Goal: Task Accomplishment & Management: Complete application form

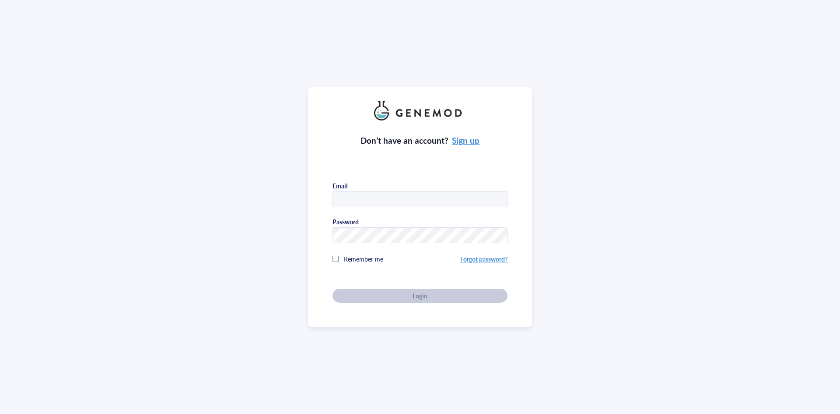
type input "[EMAIL_ADDRESS][DOMAIN_NAME]"
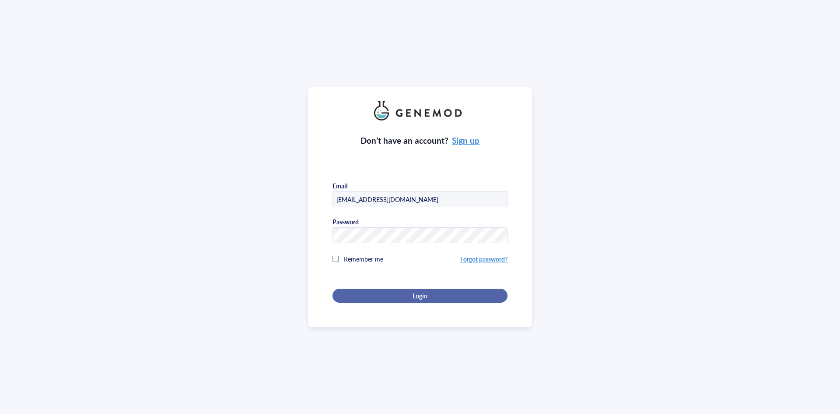
click at [430, 291] on div "Don’t have an account? Sign up Email [EMAIL_ADDRESS][DOMAIN_NAME] Password Reme…" at bounding box center [420, 211] width 175 height 182
click at [430, 292] on div "Login" at bounding box center [420, 296] width 147 height 8
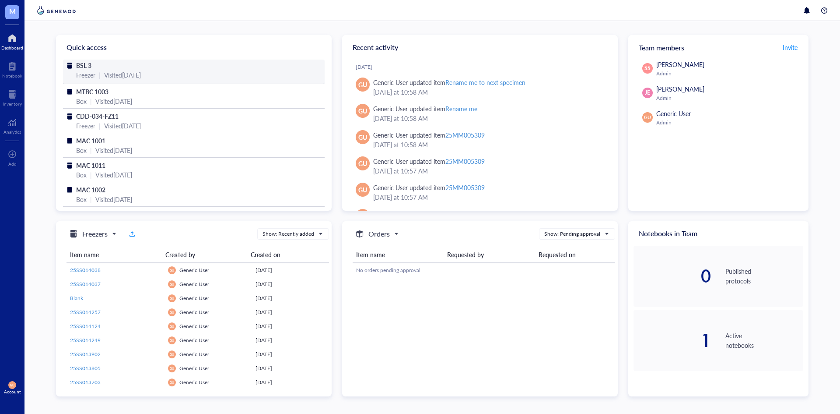
click at [208, 74] on div "Freezer | Visited [DATE]" at bounding box center [194, 75] width 236 height 10
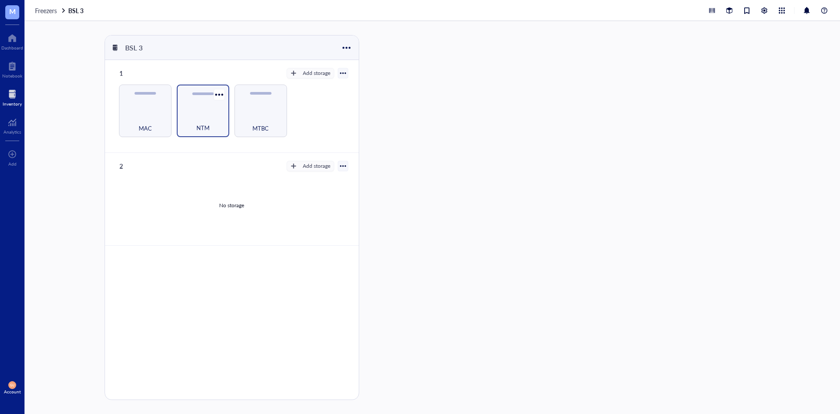
click at [214, 118] on div "NTM" at bounding box center [203, 122] width 44 height 19
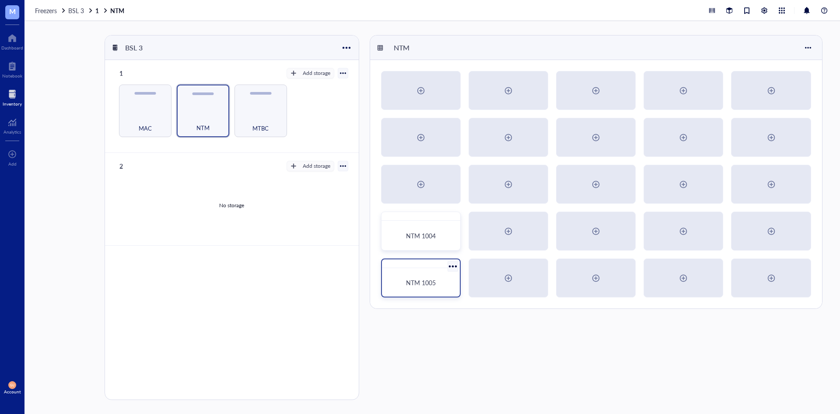
click at [424, 283] on span "NTM 1005" at bounding box center [421, 282] width 30 height 9
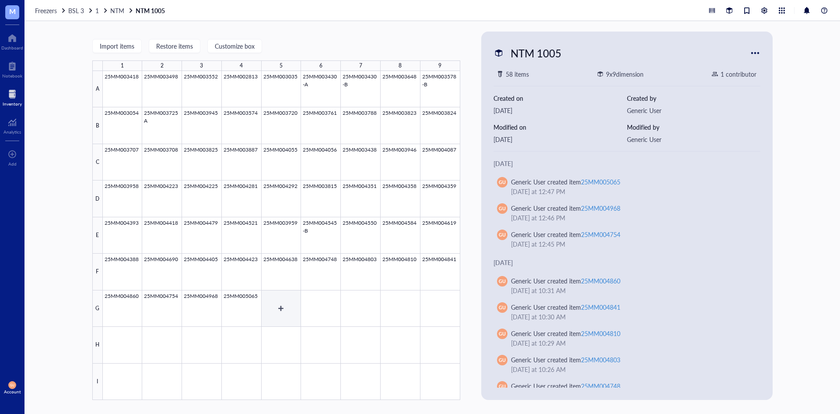
click at [277, 306] on div at bounding box center [282, 235] width 358 height 329
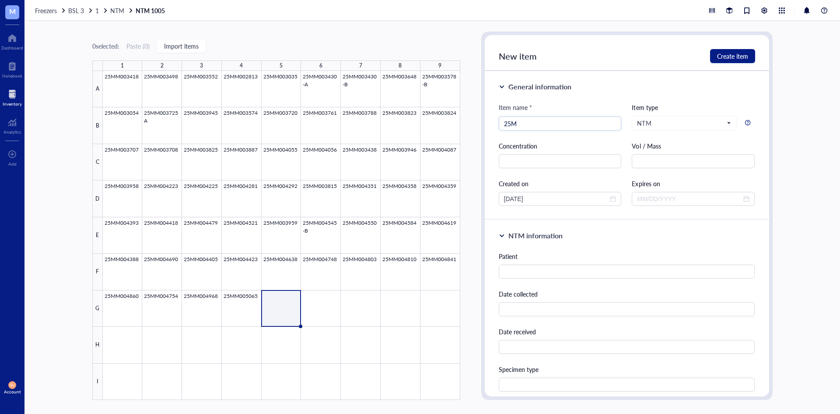
type input "25MM"
click at [335, 328] on div at bounding box center [282, 235] width 358 height 329
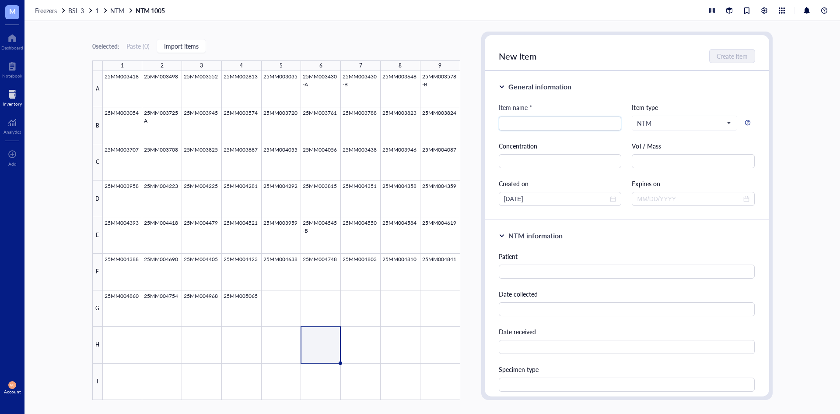
click at [267, 301] on div at bounding box center [282, 235] width 358 height 329
click at [521, 125] on input "search" at bounding box center [560, 123] width 113 height 13
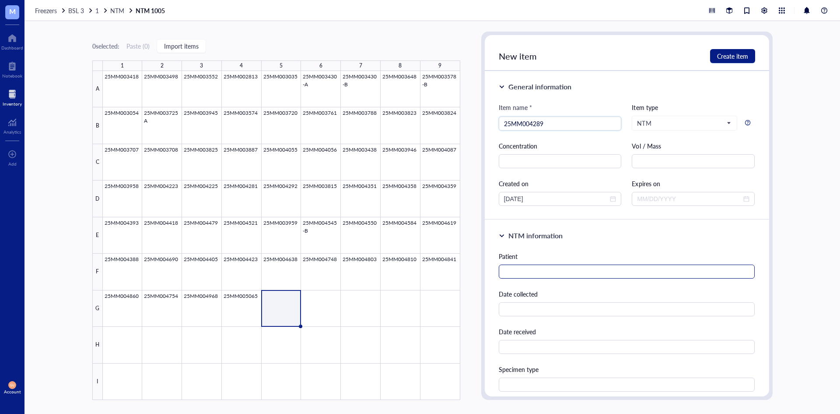
type input "25MM004289"
click at [526, 268] on input "text" at bounding box center [627, 271] width 257 height 14
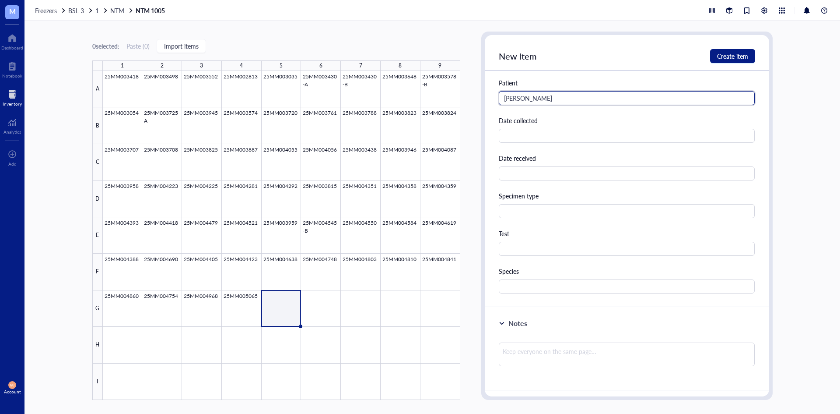
scroll to position [175, 0]
type input "[PERSON_NAME]"
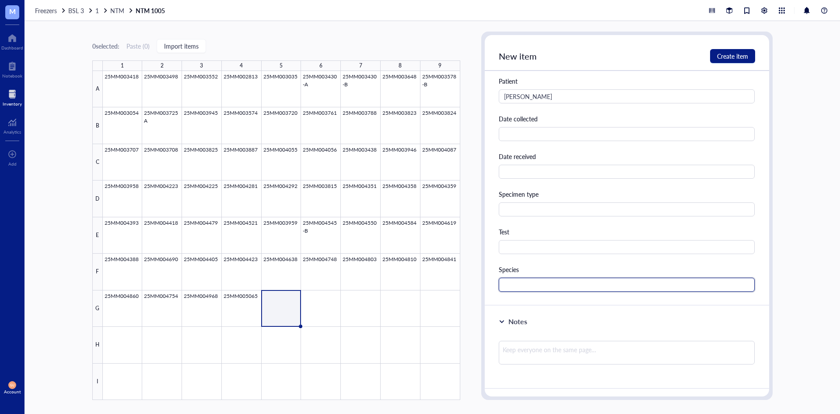
click at [509, 285] on input "text" at bounding box center [627, 285] width 257 height 14
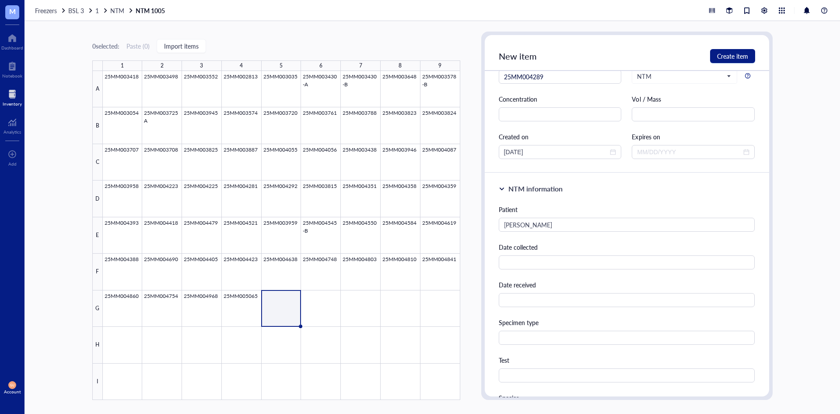
scroll to position [0, 0]
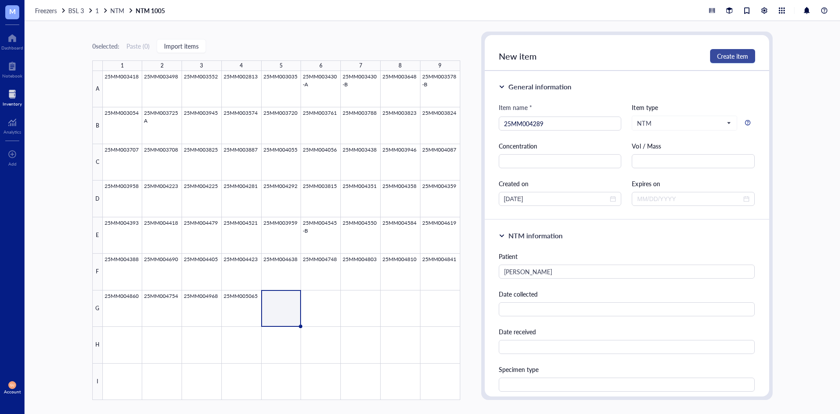
type input "Myco species not M. TB"
click at [731, 53] on span "Create item" at bounding box center [732, 56] width 31 height 7
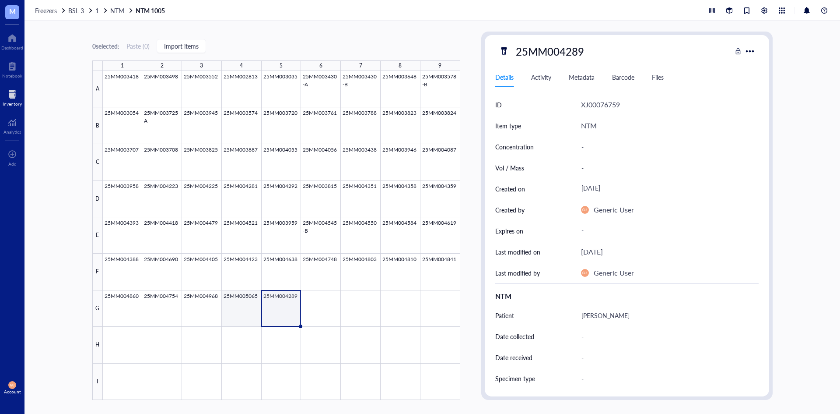
click at [247, 311] on div at bounding box center [282, 235] width 358 height 329
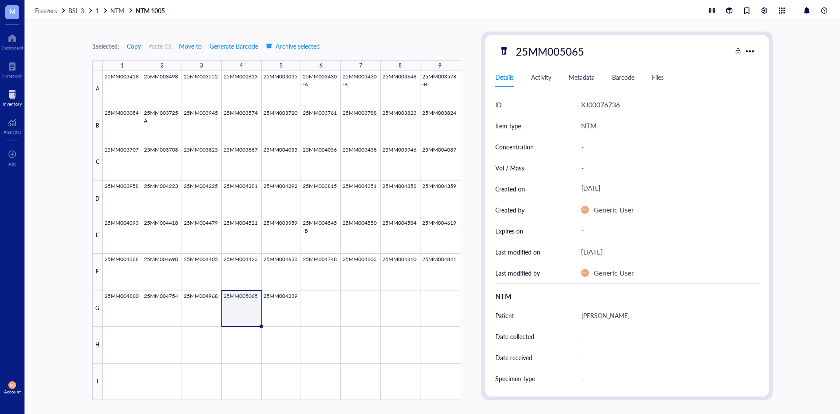
scroll to position [175, 0]
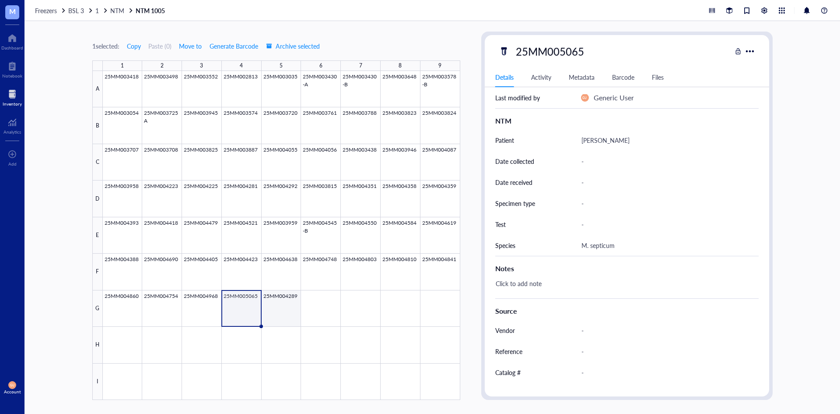
click at [291, 312] on div at bounding box center [282, 235] width 358 height 329
click at [316, 310] on div at bounding box center [282, 235] width 358 height 329
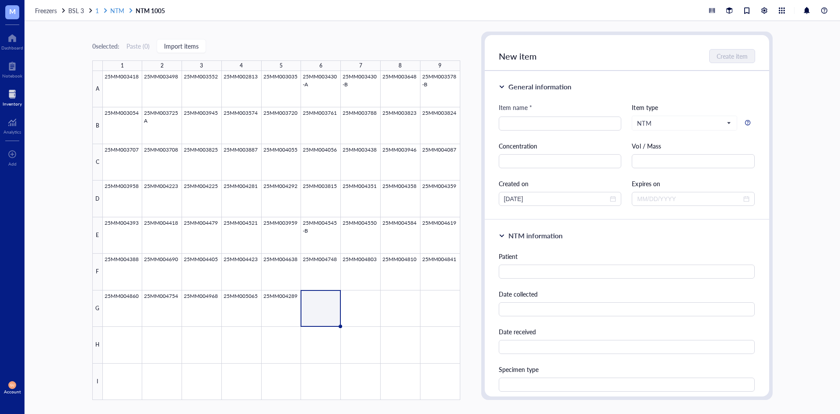
click at [98, 9] on span "1" at bounding box center [97, 10] width 4 height 9
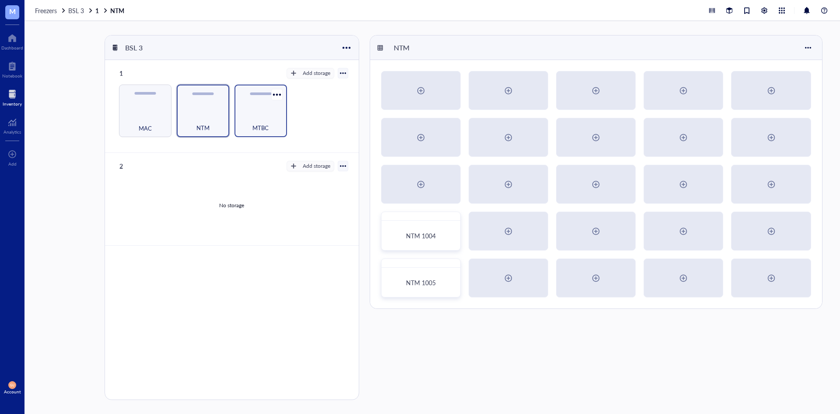
click at [265, 122] on div "MTBC" at bounding box center [261, 122] width 44 height 19
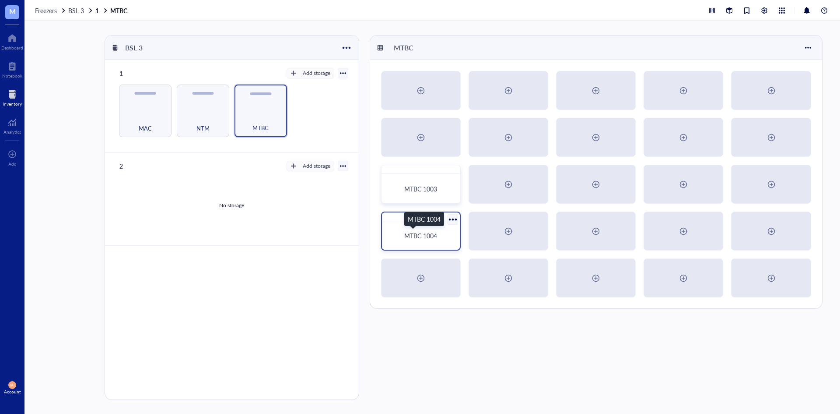
click at [418, 232] on span "MTBC 1004" at bounding box center [420, 235] width 33 height 9
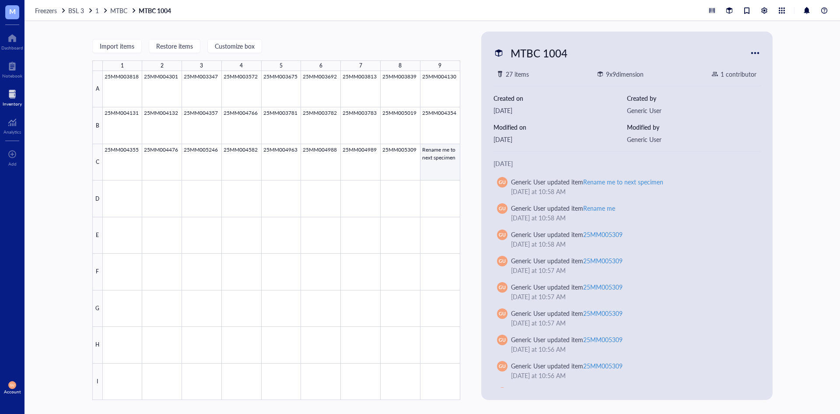
click at [435, 163] on div at bounding box center [282, 235] width 358 height 329
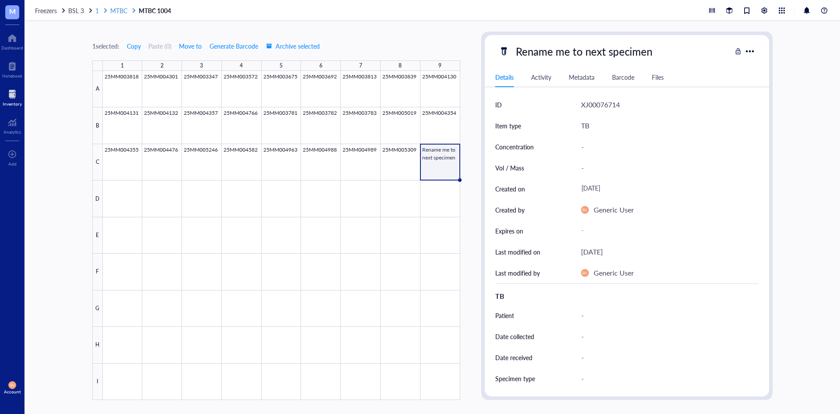
click at [97, 9] on span "1" at bounding box center [97, 10] width 4 height 9
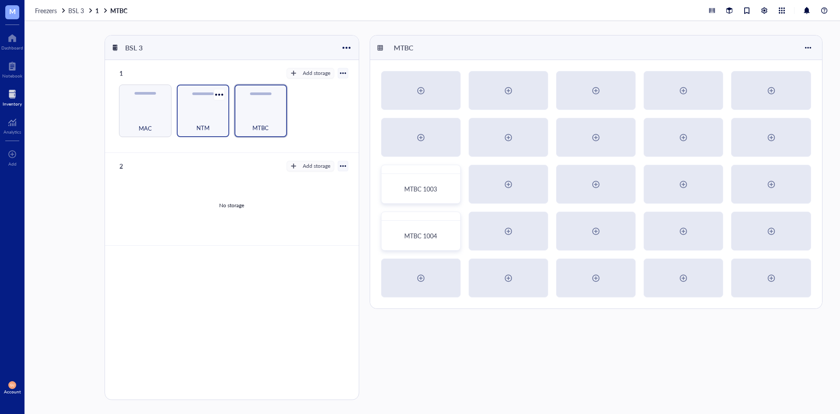
click at [218, 109] on div "NTM" at bounding box center [203, 110] width 53 height 53
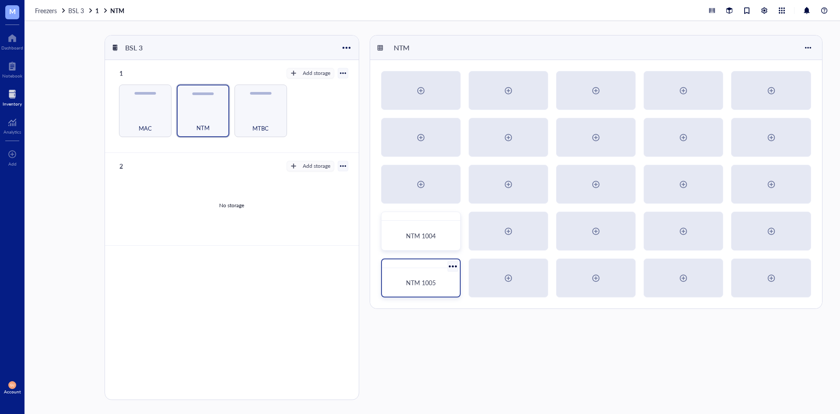
click at [440, 282] on div "NTM 1005" at bounding box center [421, 282] width 57 height 8
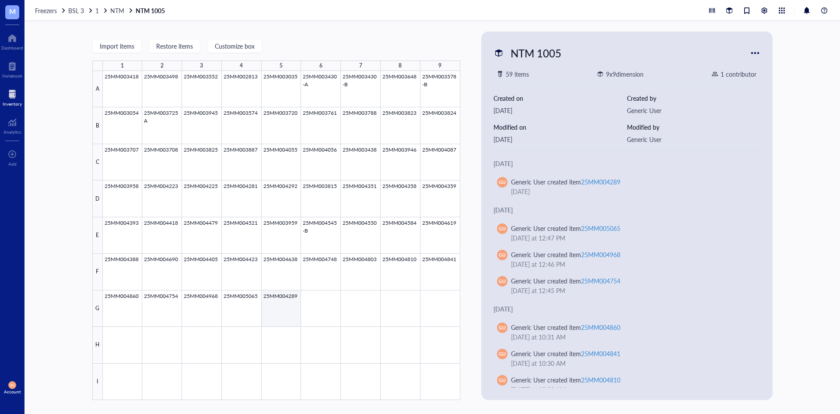
click at [279, 309] on div at bounding box center [282, 235] width 358 height 329
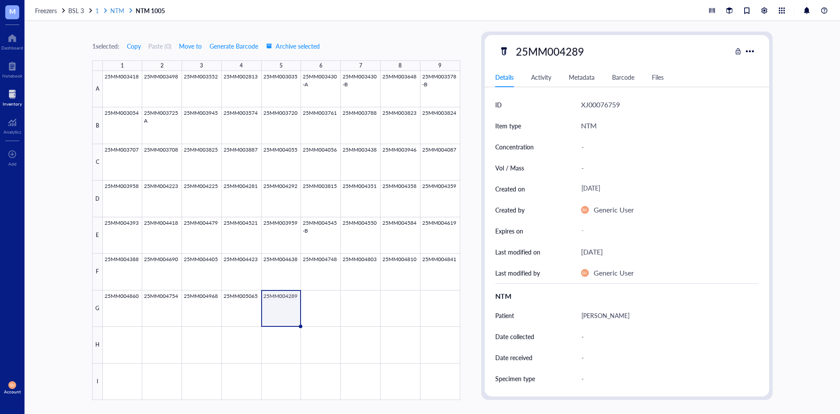
click at [95, 11] on span "1" at bounding box center [97, 10] width 4 height 9
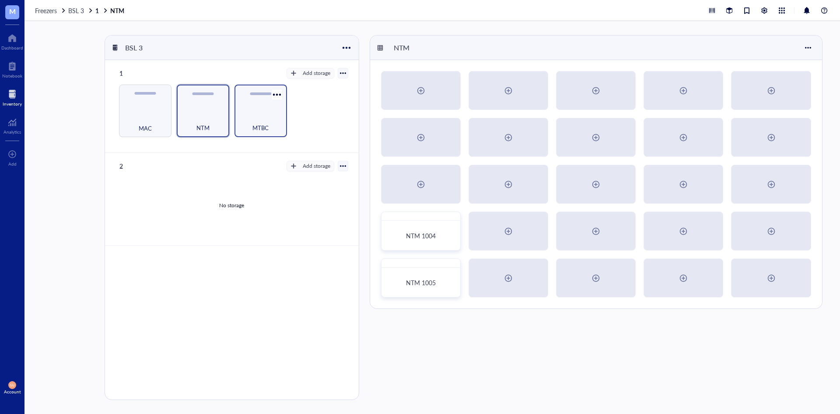
click at [259, 111] on div "MTBC" at bounding box center [261, 110] width 53 height 53
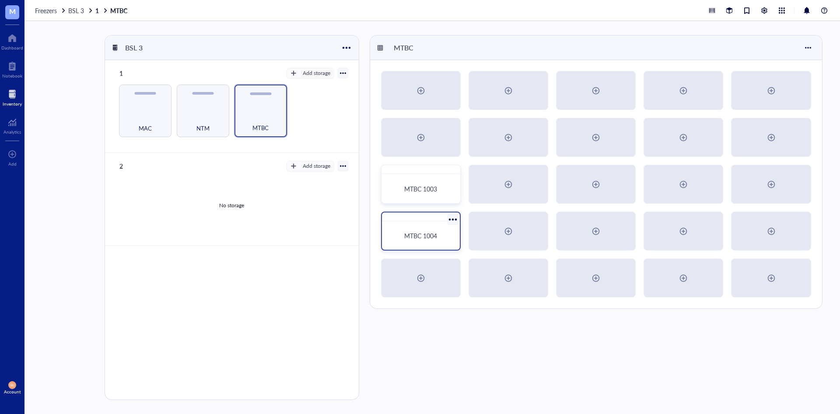
click at [424, 234] on span "MTBC 1004" at bounding box center [420, 235] width 33 height 9
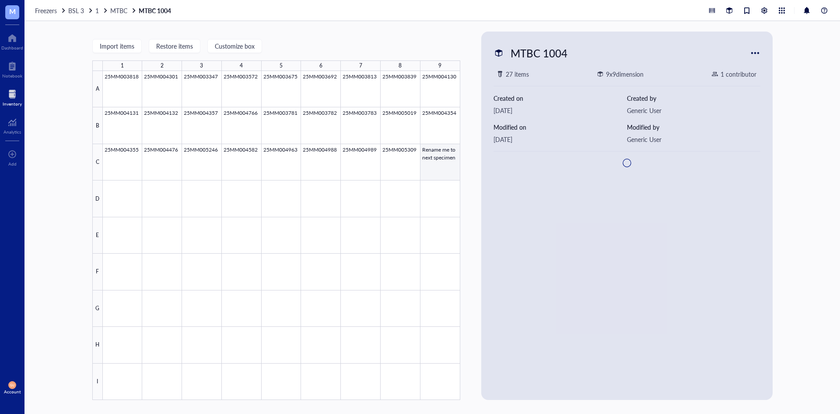
drag, startPoint x: 446, startPoint y: 153, endPoint x: 483, endPoint y: 140, distance: 39.6
click at [445, 153] on div at bounding box center [282, 235] width 358 height 329
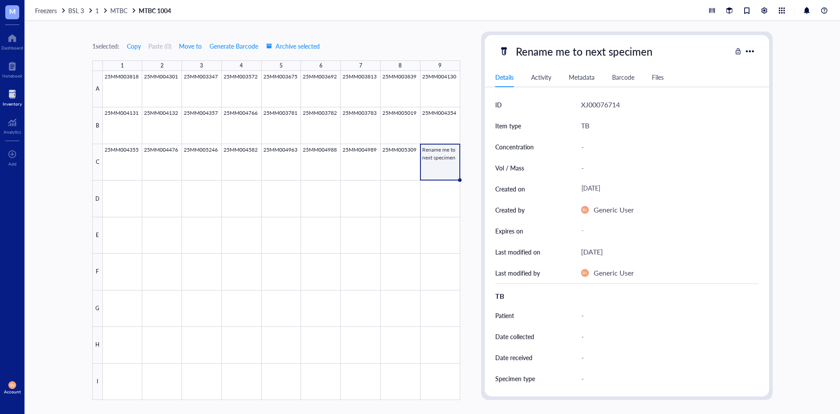
click at [758, 50] on div "Rename me to next specimen" at bounding box center [627, 51] width 285 height 18
click at [756, 49] on div at bounding box center [750, 51] width 13 height 13
click at [594, 106] on div "XJ00076714" at bounding box center [600, 104] width 39 height 11
click at [533, 74] on div "Activity" at bounding box center [541, 77] width 20 height 10
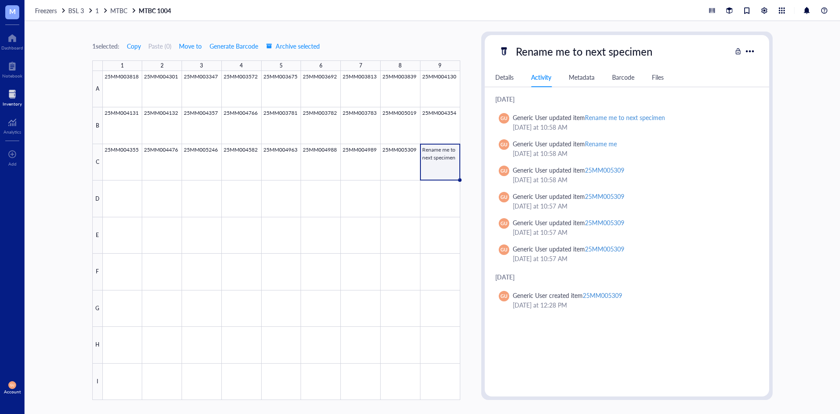
click at [580, 78] on div "Metadata" at bounding box center [582, 77] width 26 height 10
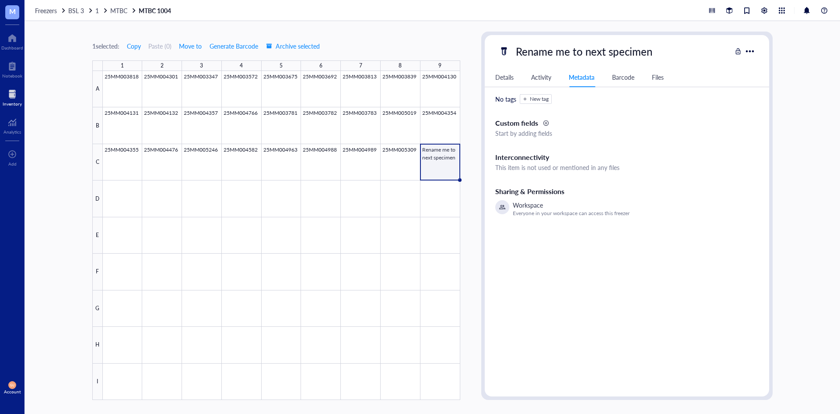
drag, startPoint x: 621, startPoint y: 77, endPoint x: 632, endPoint y: 77, distance: 10.9
click at [621, 77] on div "Barcode" at bounding box center [623, 77] width 22 height 10
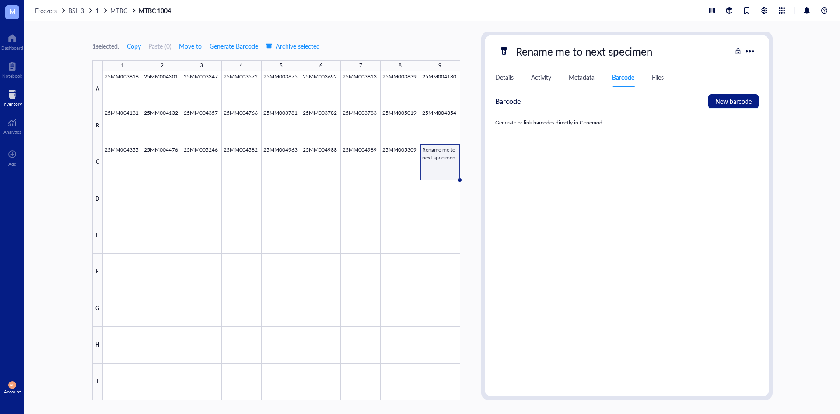
click at [655, 78] on div "Files" at bounding box center [658, 77] width 12 height 10
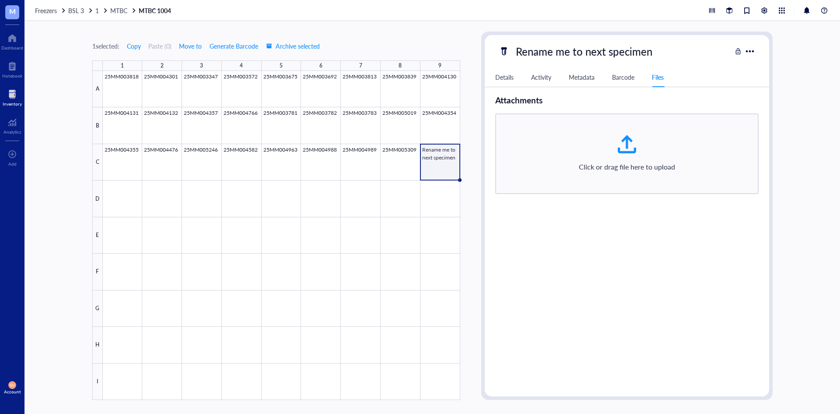
click at [496, 79] on div "Details" at bounding box center [505, 77] width 18 height 10
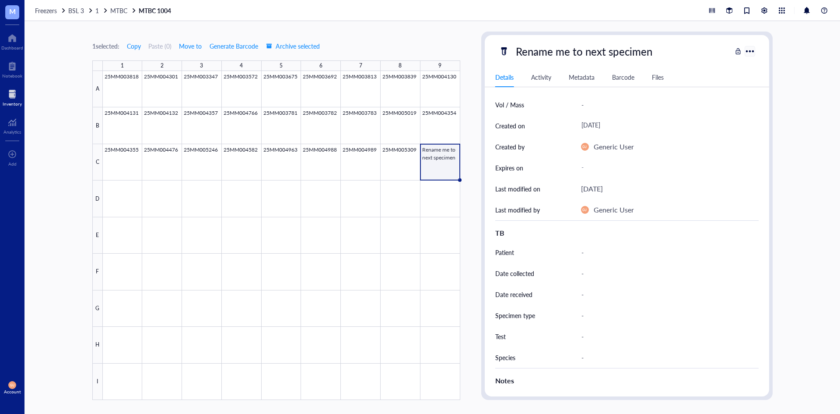
scroll to position [56, 0]
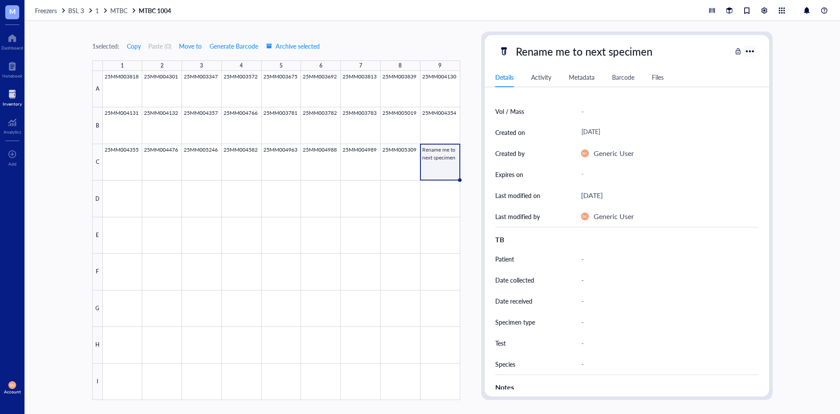
click at [752, 52] on div at bounding box center [750, 51] width 13 height 13
click at [762, 111] on span "Request order" at bounding box center [777, 112] width 50 height 10
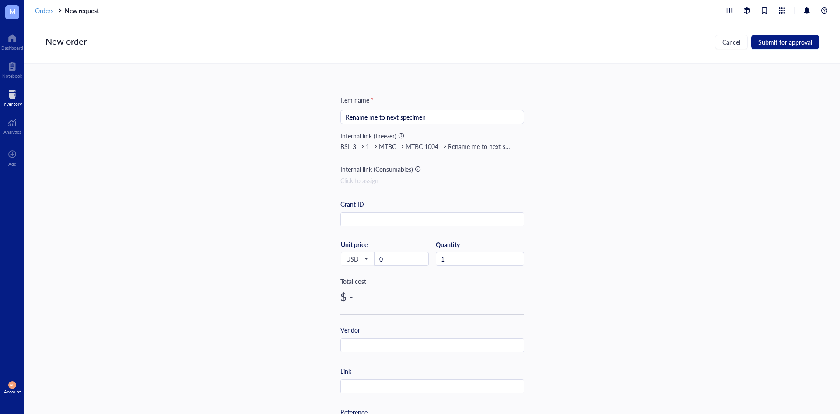
click at [47, 11] on span "Orders" at bounding box center [44, 10] width 18 height 9
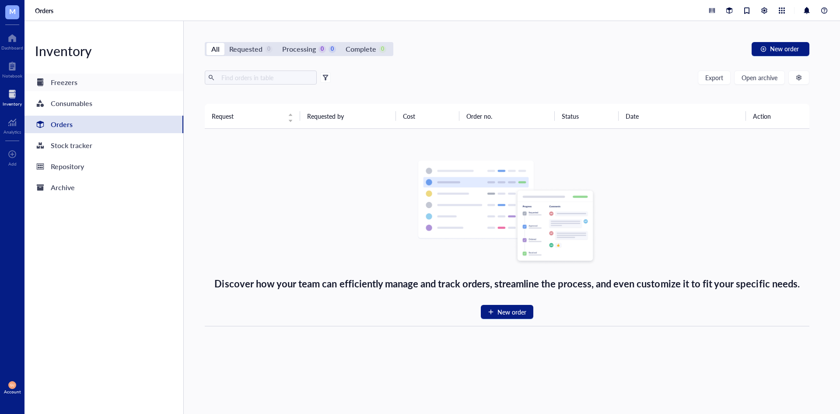
click at [50, 84] on div "Freezers" at bounding box center [56, 82] width 42 height 12
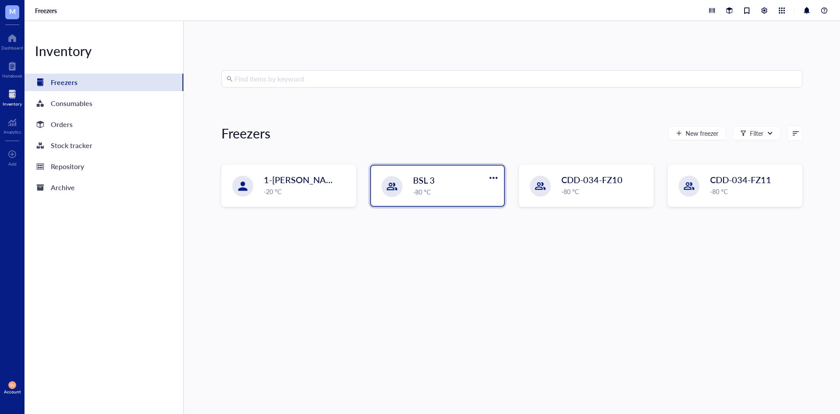
click at [399, 196] on div "BSL 3 -80 °C" at bounding box center [437, 185] width 133 height 40
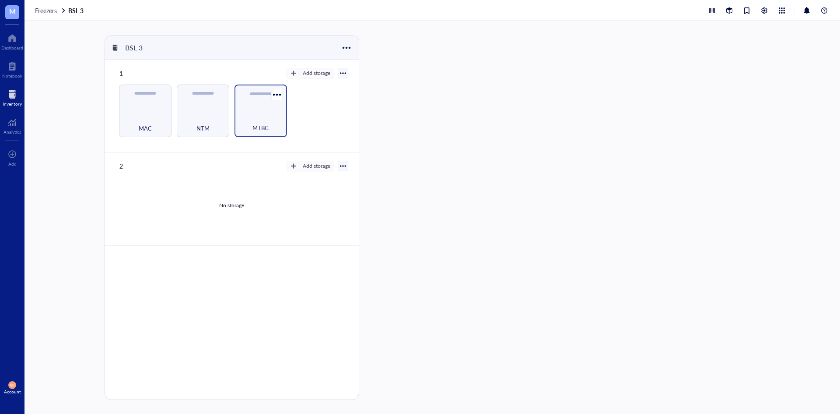
click at [263, 121] on div "MTBC" at bounding box center [261, 122] width 44 height 19
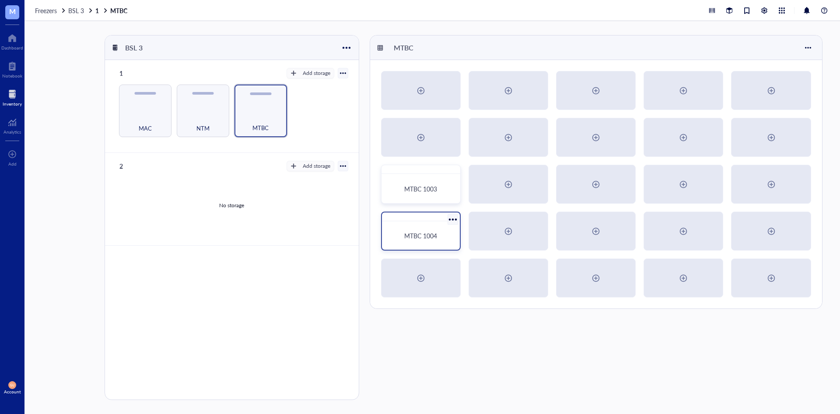
click at [431, 228] on div "MTBC 1004" at bounding box center [421, 235] width 71 height 21
type textarea "Keep everyone on the same page…"
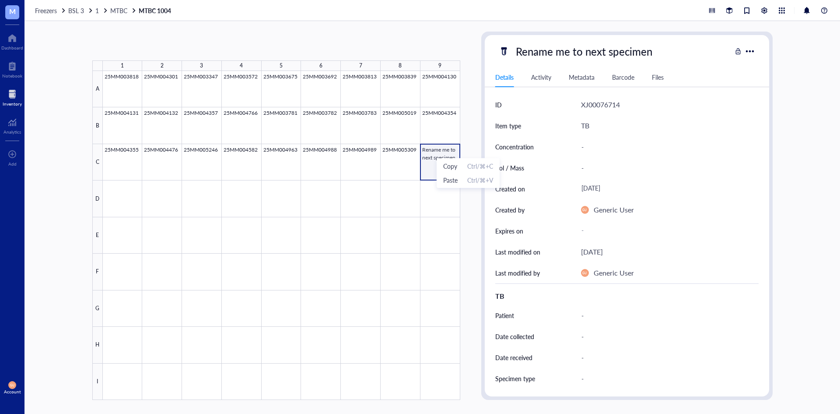
click at [432, 151] on div at bounding box center [282, 235] width 358 height 329
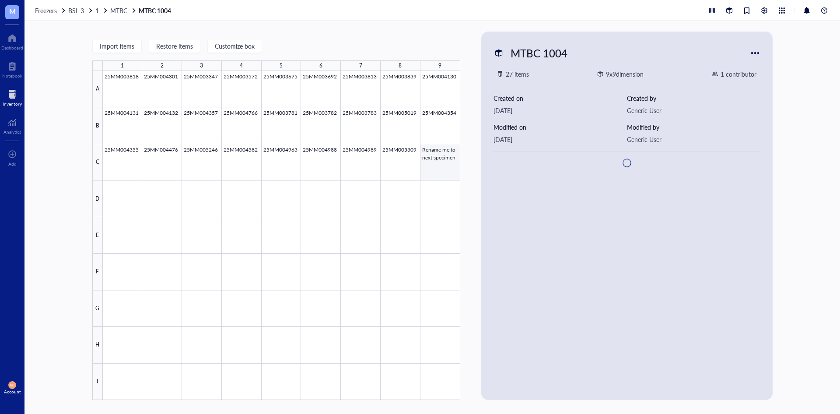
click at [432, 151] on div at bounding box center [282, 235] width 358 height 329
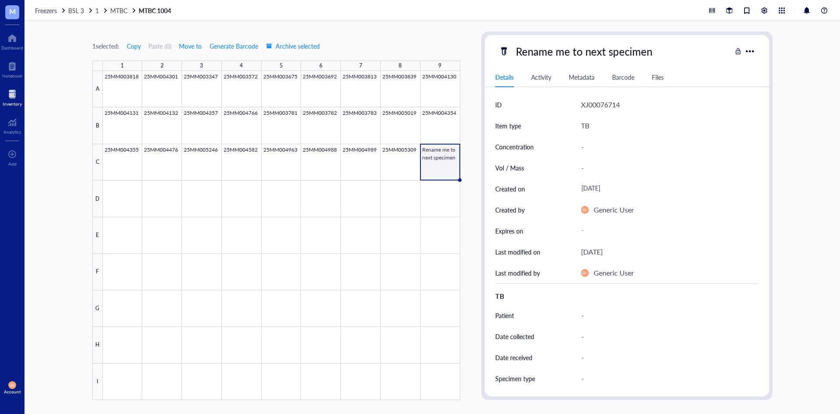
click at [590, 105] on div "XJ00076714" at bounding box center [600, 104] width 39 height 11
click at [583, 124] on div "TB" at bounding box center [585, 125] width 8 height 11
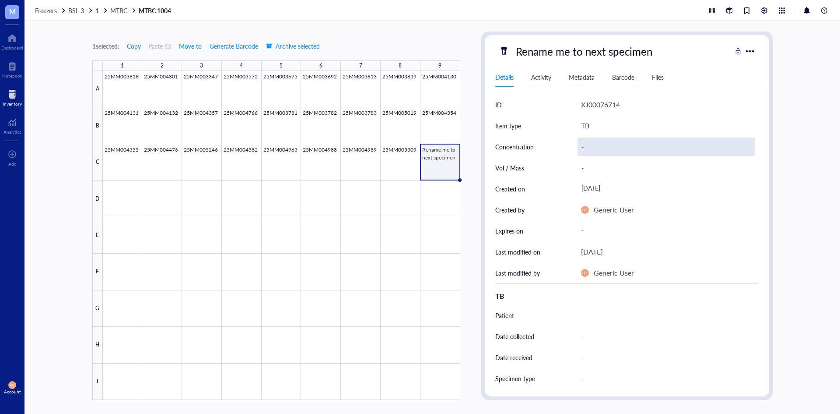
click at [582, 143] on div "-" at bounding box center [667, 146] width 178 height 18
click at [558, 162] on div "Vol / Mass" at bounding box center [528, 167] width 65 height 21
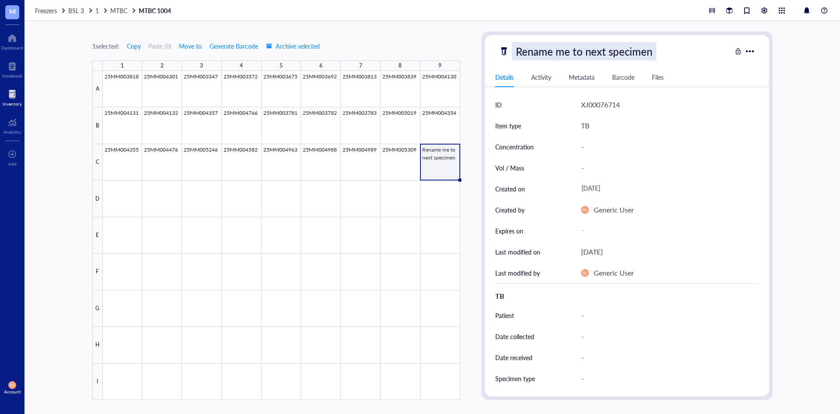
click at [566, 59] on div "Rename me to next specimen" at bounding box center [584, 51] width 144 height 18
type input "Ren"
type input "25MM004387"
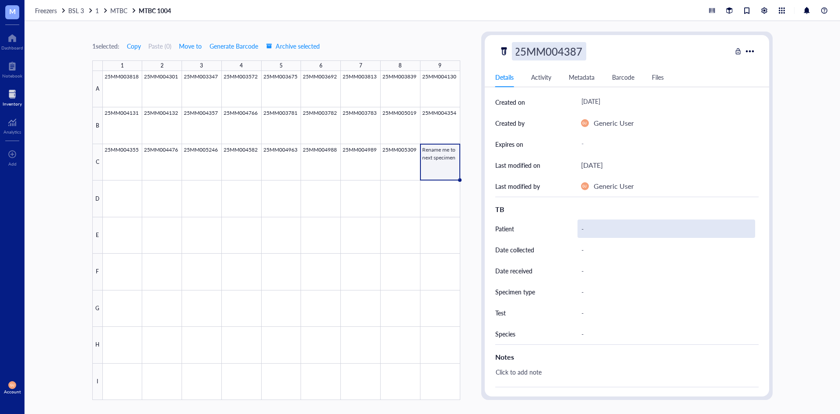
scroll to position [88, 0]
click at [589, 221] on div "-" at bounding box center [667, 227] width 178 height 18
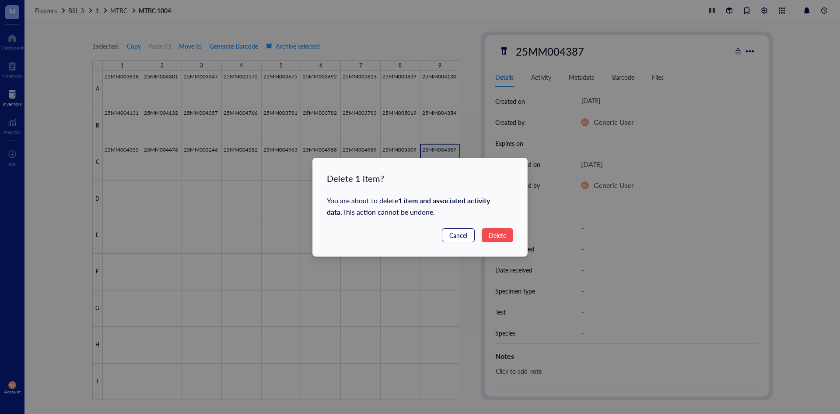
click at [454, 233] on span "Cancel" at bounding box center [459, 235] width 18 height 10
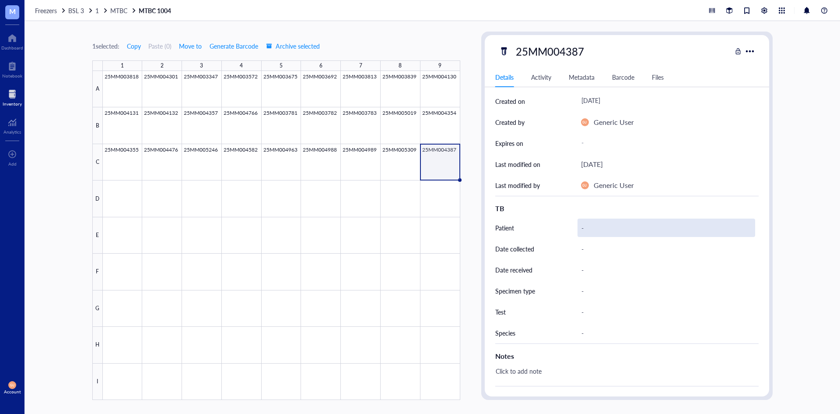
click at [585, 226] on div "-" at bounding box center [667, 227] width 178 height 18
type input "[PERSON_NAME]"
click at [593, 331] on div "-" at bounding box center [667, 332] width 178 height 18
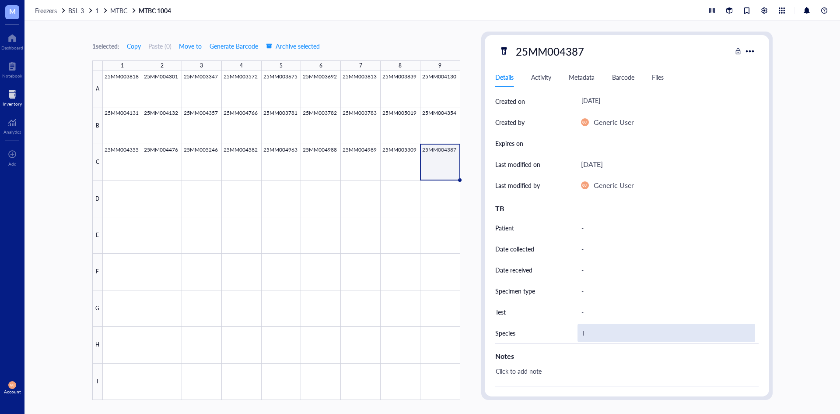
click at [595, 332] on div "T" at bounding box center [667, 332] width 178 height 18
type input "TB"
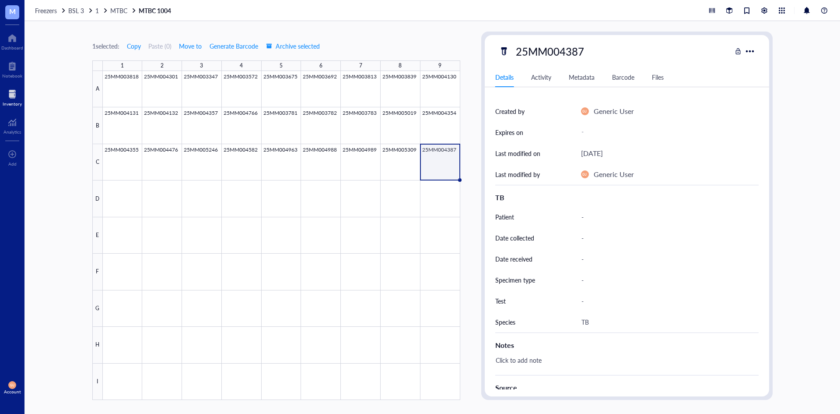
scroll to position [219, 0]
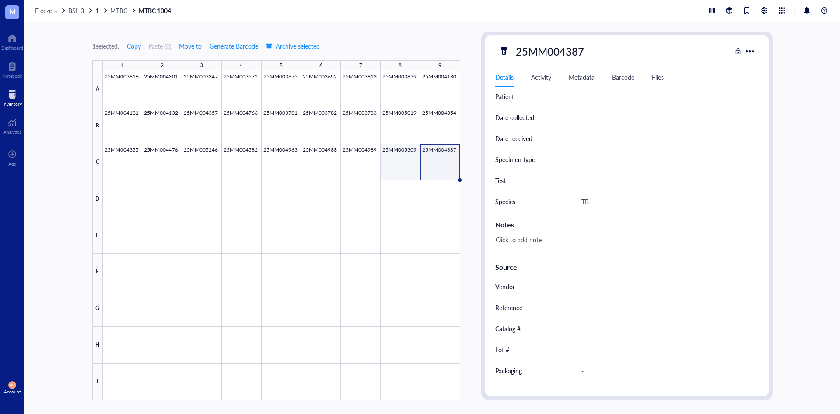
click at [390, 162] on div at bounding box center [282, 235] width 358 height 329
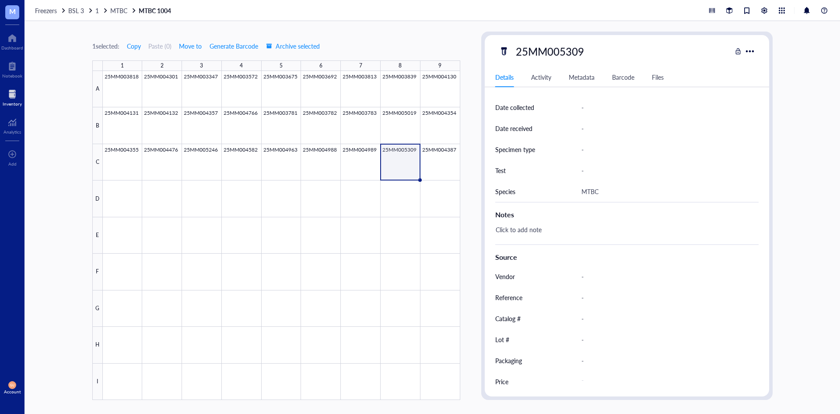
scroll to position [232, 0]
click at [354, 156] on div at bounding box center [282, 235] width 358 height 329
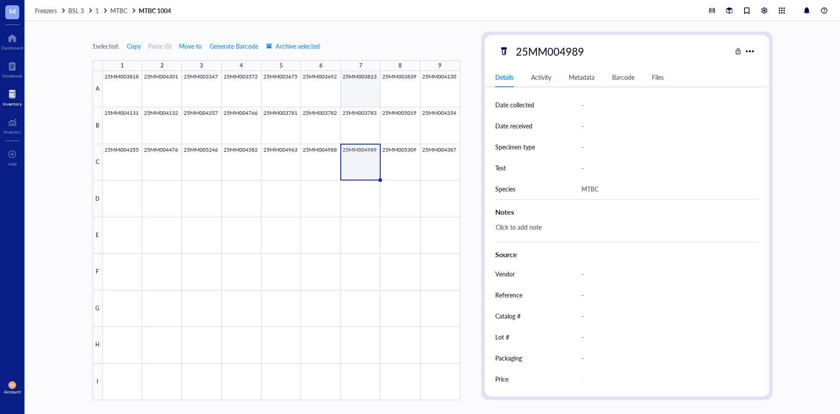
click at [369, 100] on div at bounding box center [282, 235] width 358 height 329
click at [427, 156] on div at bounding box center [282, 235] width 358 height 329
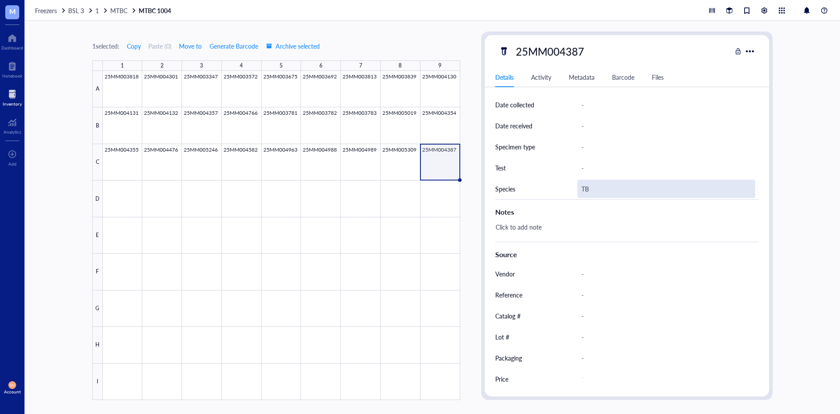
click at [588, 191] on div "TB" at bounding box center [667, 188] width 178 height 18
drag, startPoint x: 607, startPoint y: 192, endPoint x: 565, endPoint y: 192, distance: 42.0
click at [565, 192] on div "Species TB" at bounding box center [628, 188] width 264 height 21
type input "MTBC"
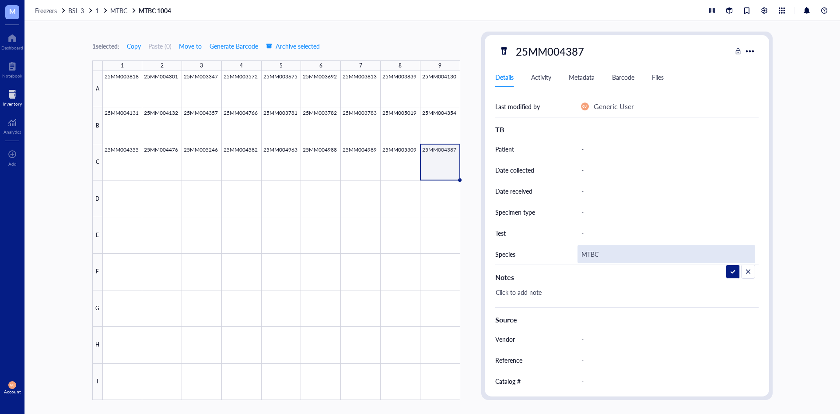
scroll to position [144, 0]
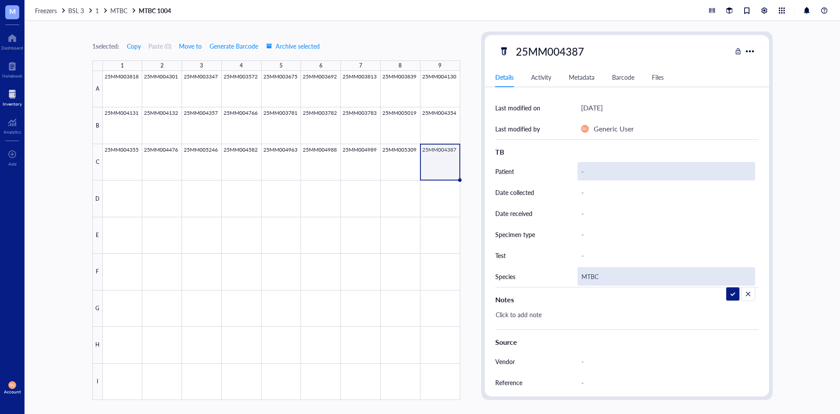
click at [606, 169] on div "-" at bounding box center [667, 171] width 178 height 18
click at [605, 172] on div "-" at bounding box center [667, 171] width 178 height 18
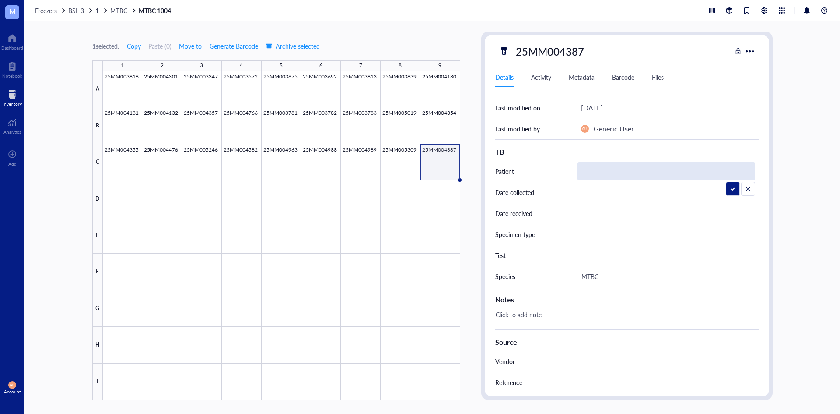
click at [597, 172] on input "text" at bounding box center [666, 171] width 177 height 18
type input "[PERSON_NAME]"
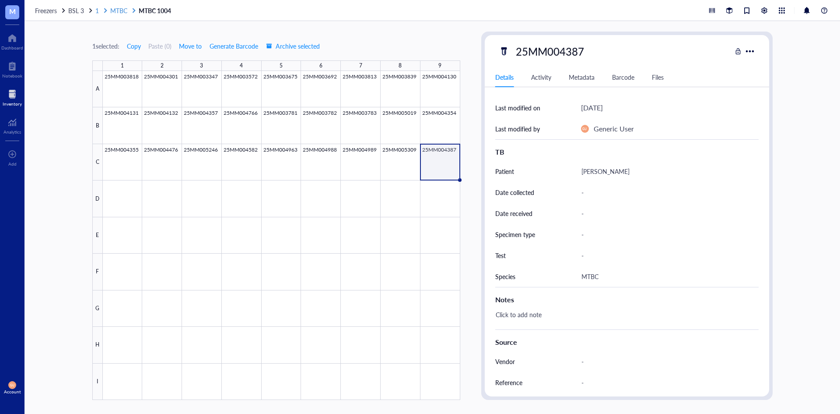
click at [100, 8] on div "1" at bounding box center [101, 11] width 13 height 8
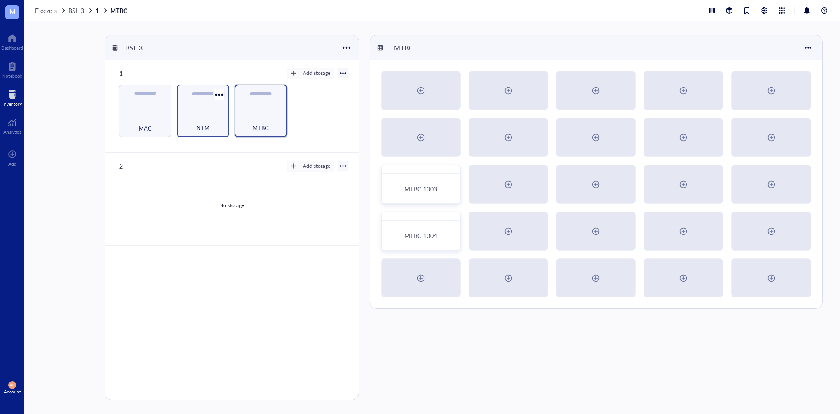
click at [207, 116] on div "NTM" at bounding box center [203, 122] width 44 height 19
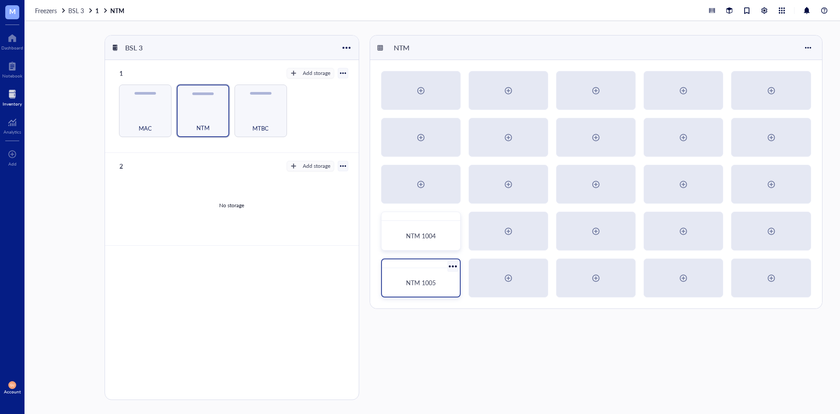
click at [393, 278] on div "NTM 1005" at bounding box center [421, 281] width 71 height 21
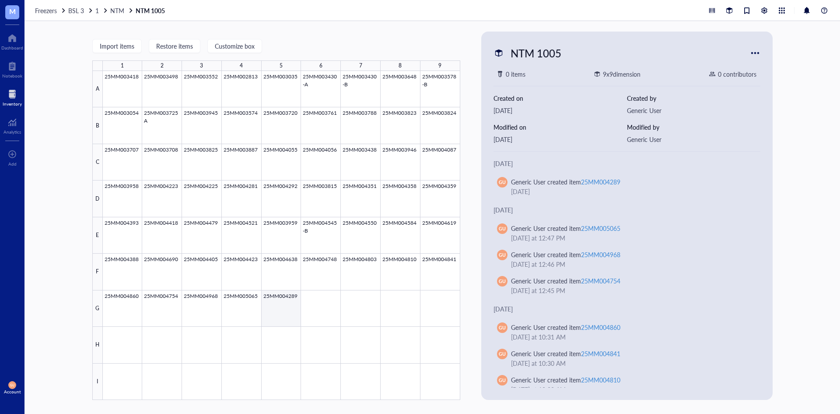
click at [307, 302] on div at bounding box center [282, 235] width 358 height 329
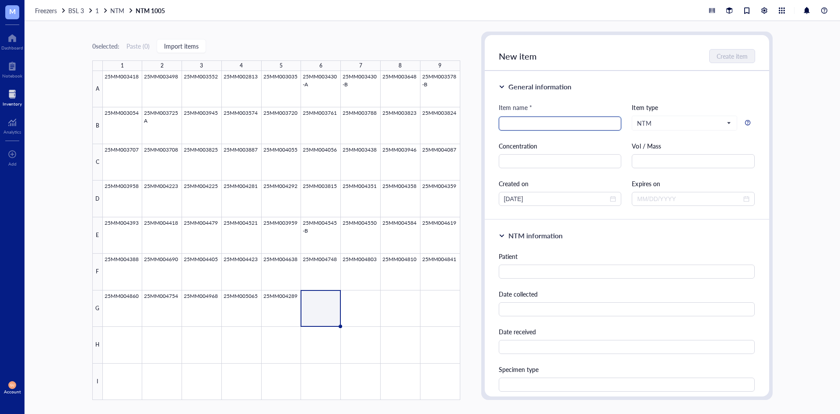
click at [546, 123] on input "search" at bounding box center [560, 123] width 113 height 13
type input "25MM004617"
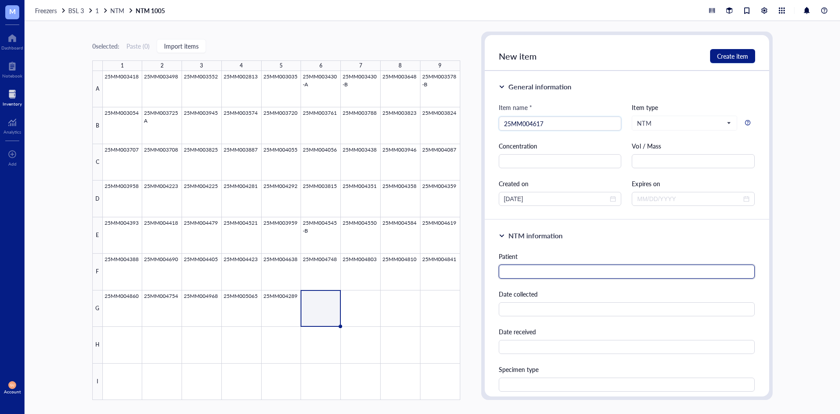
click at [525, 271] on input "text" at bounding box center [627, 271] width 257 height 14
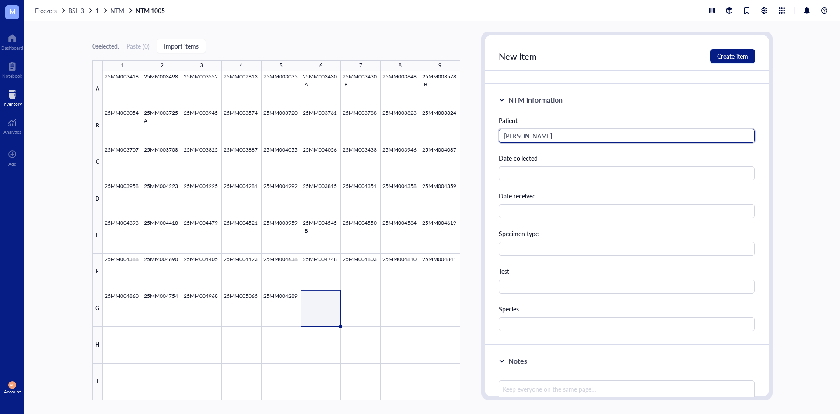
scroll to position [175, 0]
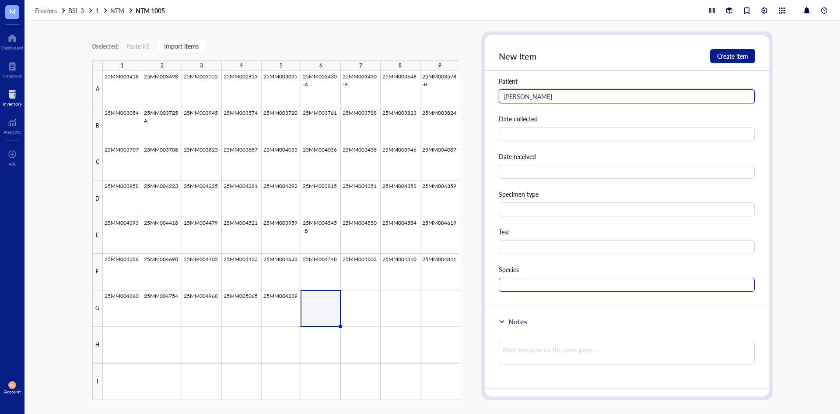
type input "[PERSON_NAME]"
drag, startPoint x: 541, startPoint y: 288, endPoint x: 530, endPoint y: 262, distance: 28.6
click at [541, 287] on input "text" at bounding box center [627, 285] width 257 height 14
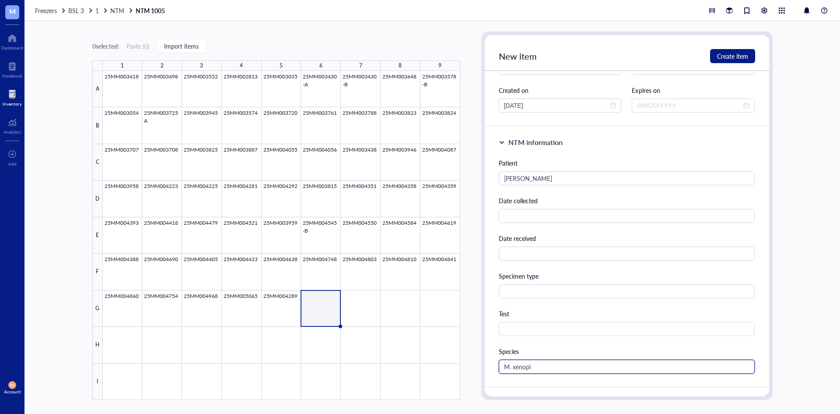
scroll to position [0, 0]
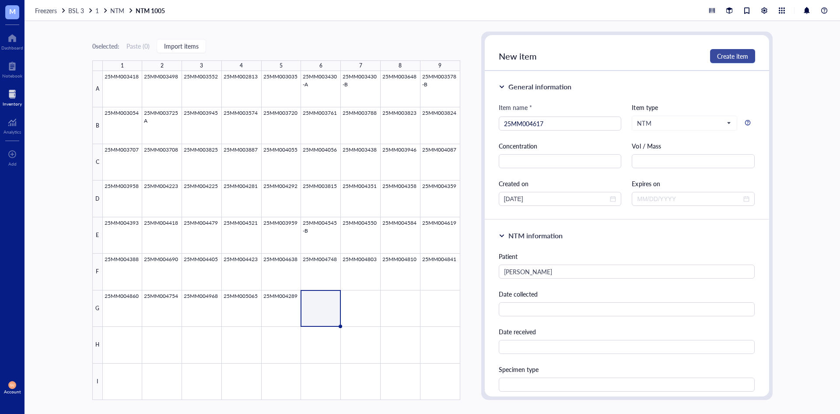
type input "M. xenopi"
click at [730, 56] on span "Create item" at bounding box center [732, 56] width 31 height 7
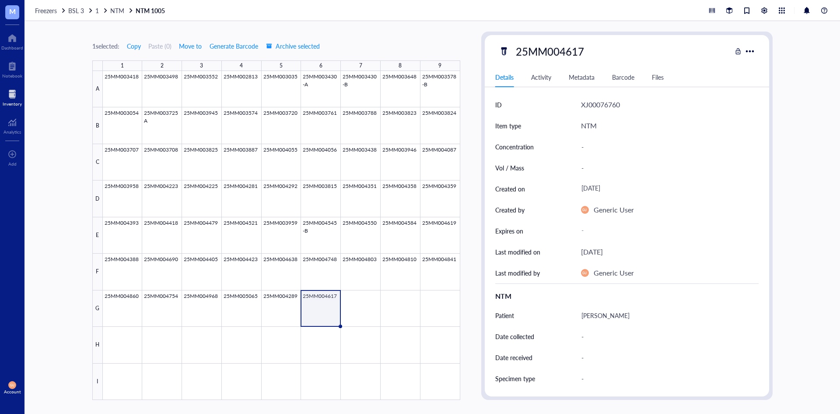
click at [94, 13] on div "Freezers BSL 3 1 NTM NTM 1005" at bounding box center [101, 11] width 132 height 8
click at [95, 10] on span "1" at bounding box center [97, 10] width 4 height 9
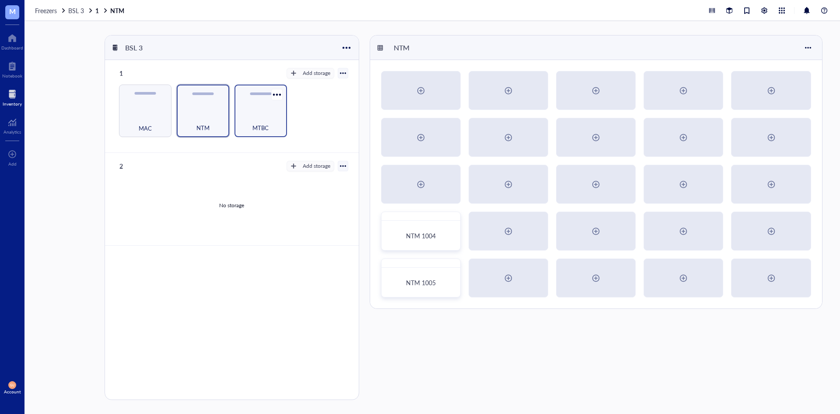
click at [252, 116] on div "MTBC" at bounding box center [261, 122] width 44 height 19
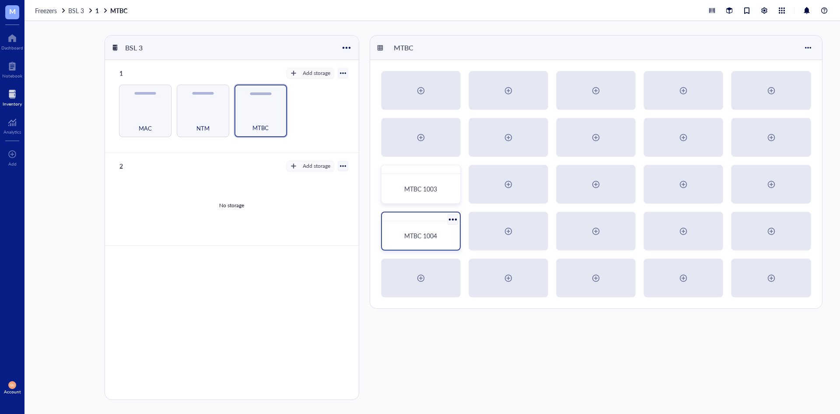
click at [421, 232] on span "MTBC 1004" at bounding box center [420, 235] width 33 height 9
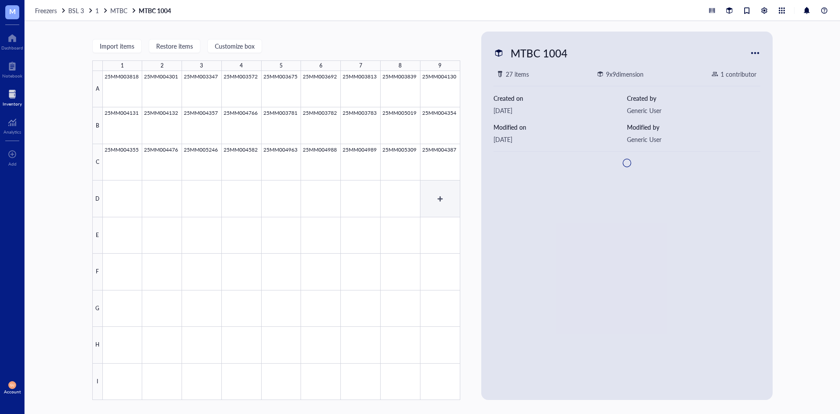
click at [447, 148] on div at bounding box center [282, 235] width 358 height 329
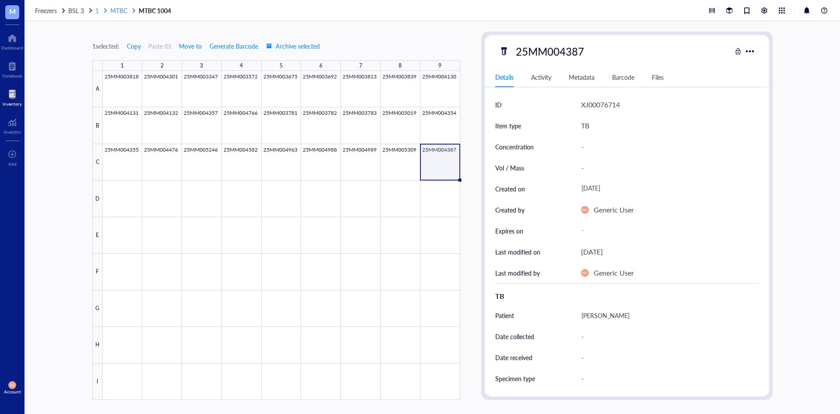
click at [95, 8] on div "Freezers BSL 3 1 MTBC MTBC 1004" at bounding box center [104, 11] width 138 height 8
click at [97, 8] on span "1" at bounding box center [97, 10] width 4 height 9
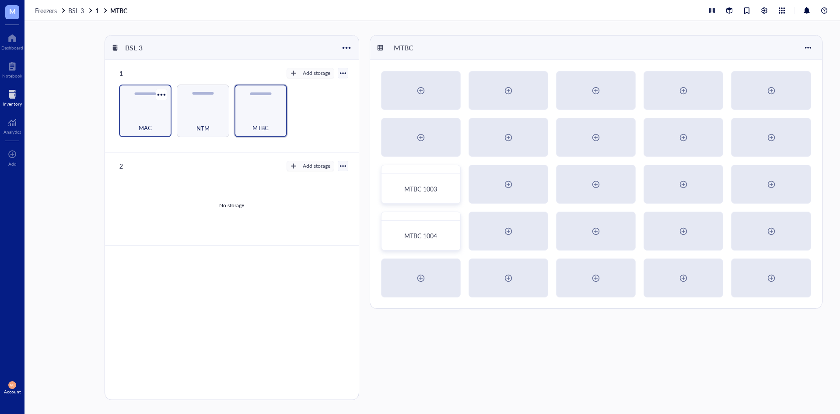
click at [143, 117] on div "MAC" at bounding box center [145, 122] width 44 height 19
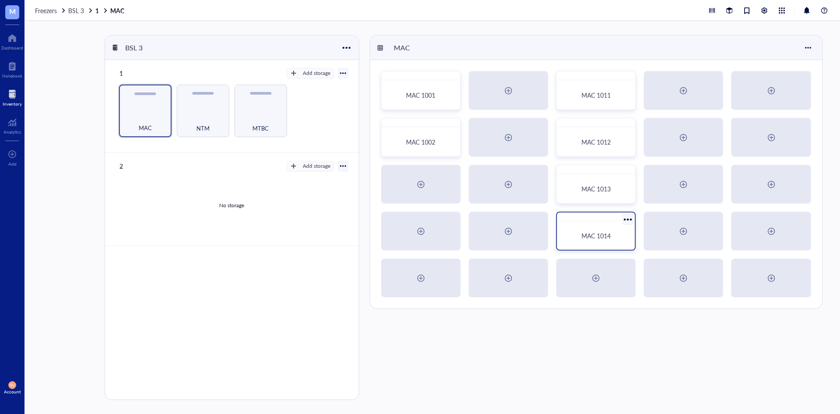
click at [600, 234] on span "MAC 1014" at bounding box center [596, 235] width 29 height 9
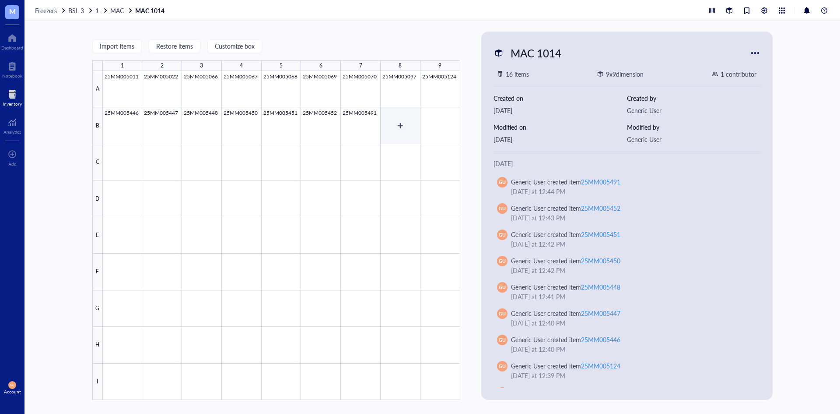
click at [403, 124] on div at bounding box center [282, 235] width 358 height 329
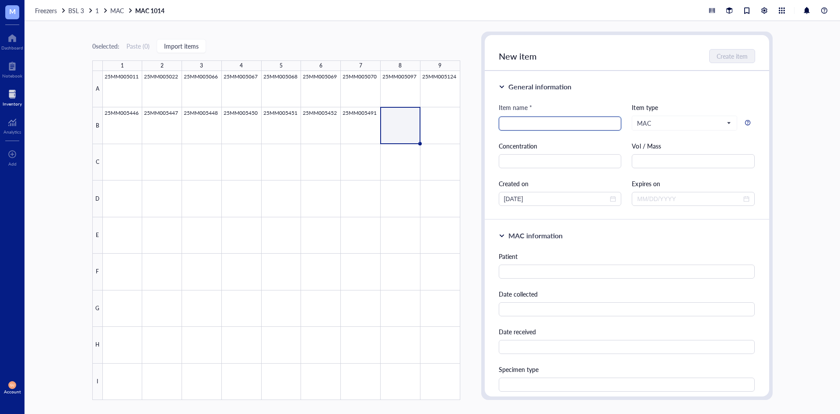
click at [524, 120] on input "search" at bounding box center [560, 123] width 113 height 13
type input "25MM004950"
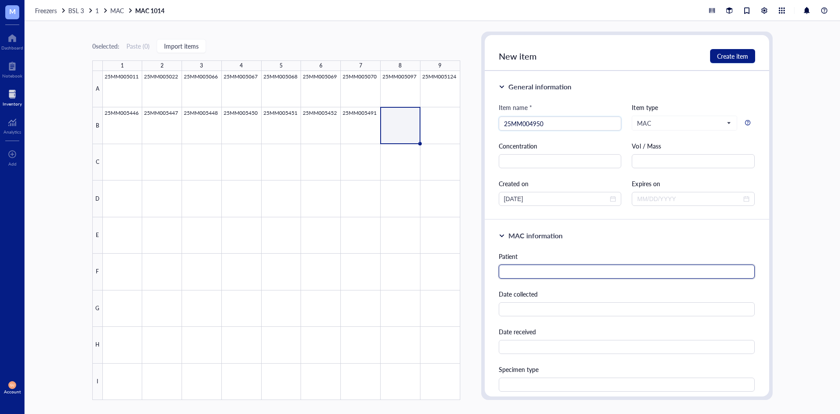
click at [534, 265] on input "text" at bounding box center [627, 271] width 257 height 14
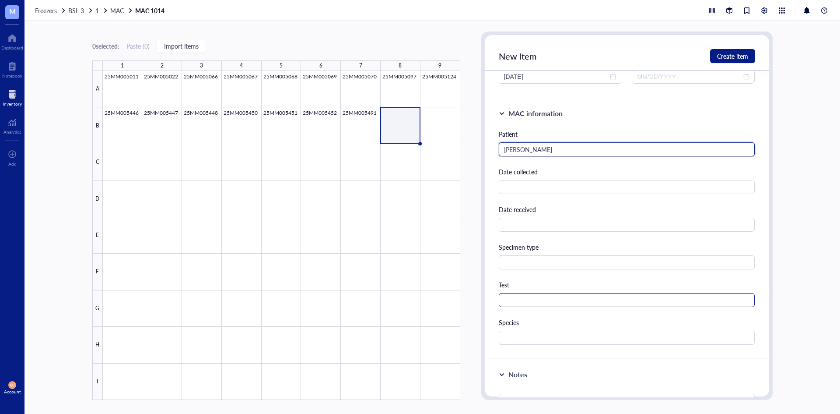
scroll to position [131, 0]
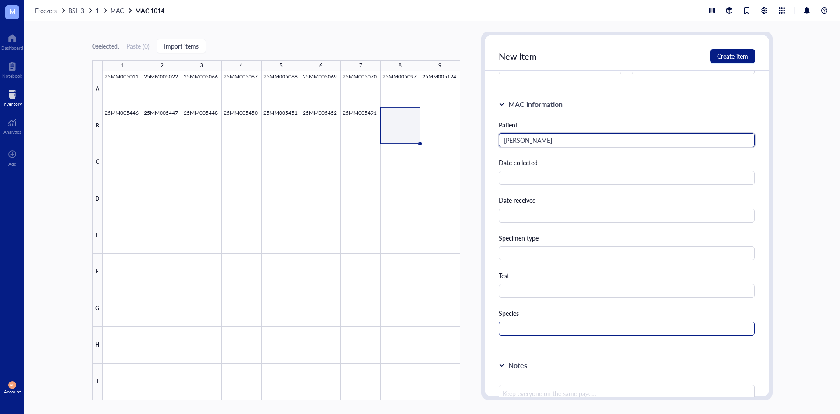
type input "[PERSON_NAME]"
click at [529, 327] on input "text" at bounding box center [627, 328] width 257 height 14
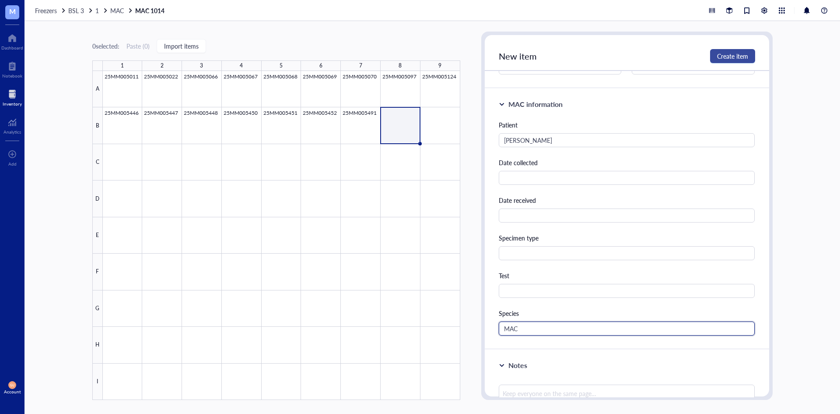
type input "MAC"
click at [727, 56] on span "Create item" at bounding box center [732, 56] width 31 height 7
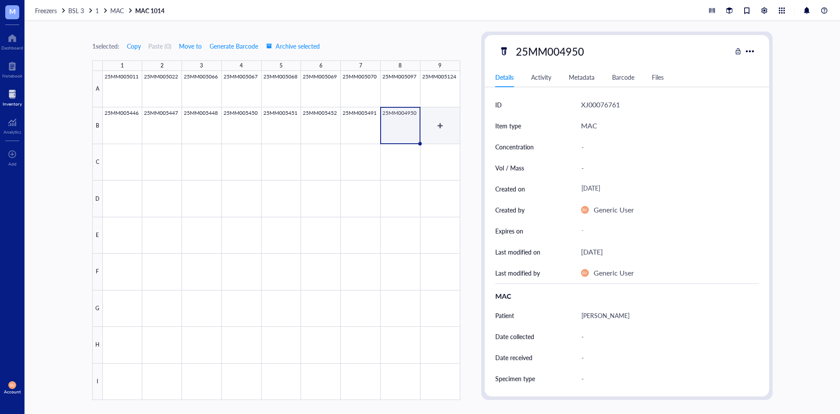
click at [429, 132] on div at bounding box center [282, 235] width 358 height 329
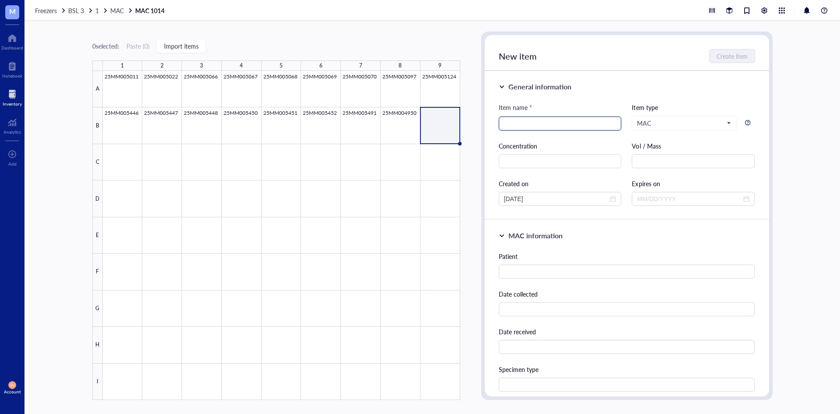
click at [573, 119] on input "search" at bounding box center [560, 123] width 113 height 13
type input "25MM004953"
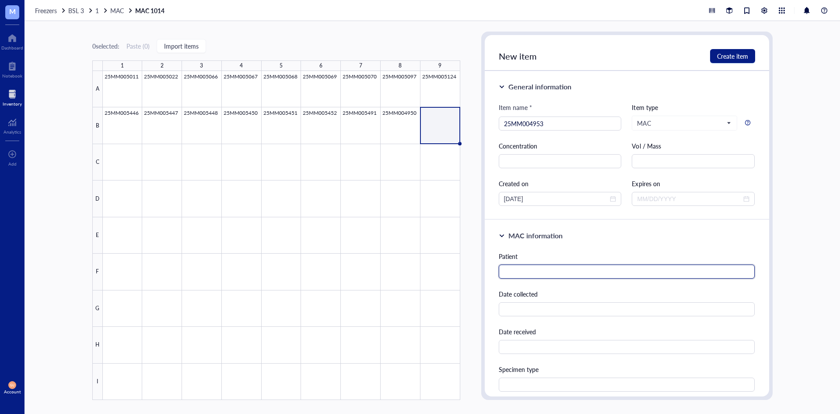
click at [538, 277] on input "text" at bounding box center [627, 271] width 257 height 14
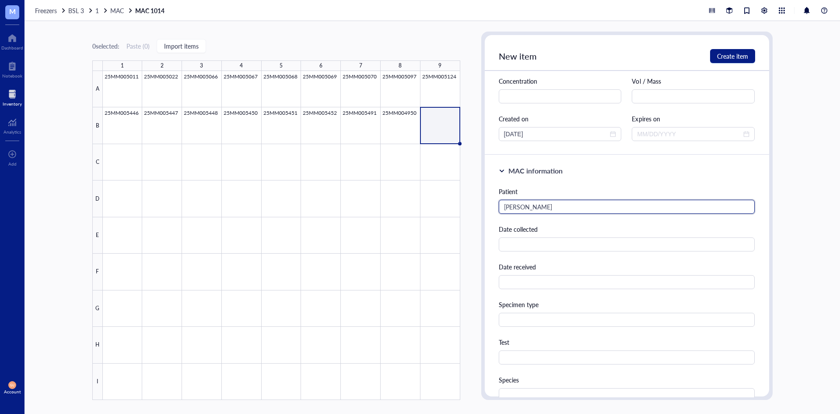
scroll to position [219, 0]
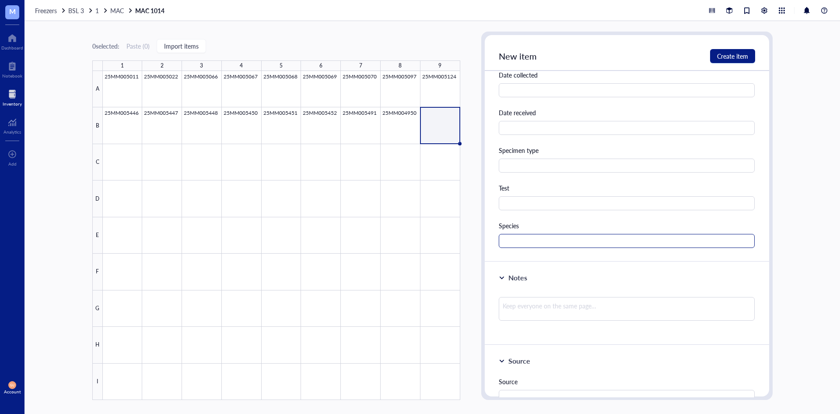
type input "[PERSON_NAME]"
click at [525, 239] on input "text" at bounding box center [627, 241] width 257 height 14
type input "MAC"
click at [729, 53] on span "Create item" at bounding box center [732, 56] width 31 height 7
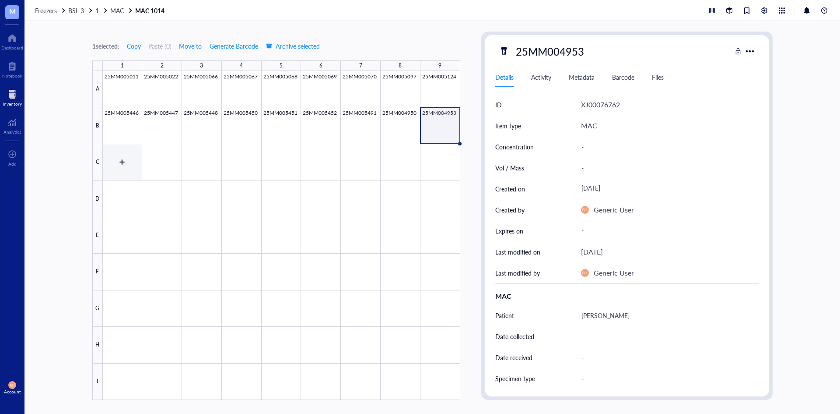
click at [126, 155] on div at bounding box center [282, 235] width 358 height 329
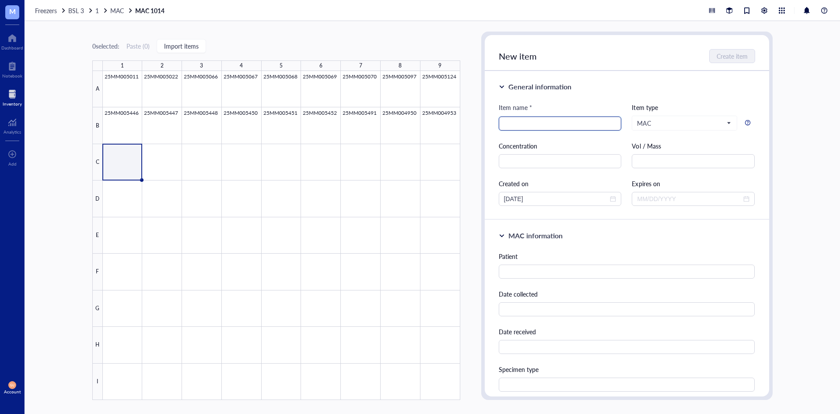
drag, startPoint x: 536, startPoint y: 131, endPoint x: 536, endPoint y: 127, distance: 4.4
click at [536, 129] on div "Item name * Item type MAC Concentration Vol / Mass Created on [DATE] Expires on" at bounding box center [627, 153] width 257 height 103
click at [536, 127] on input "search" at bounding box center [560, 123] width 113 height 13
type input "25MM005140"
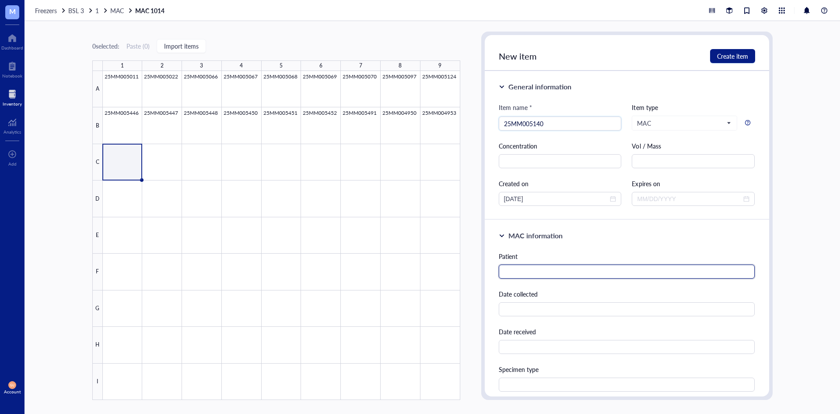
click at [565, 270] on input "text" at bounding box center [627, 271] width 257 height 14
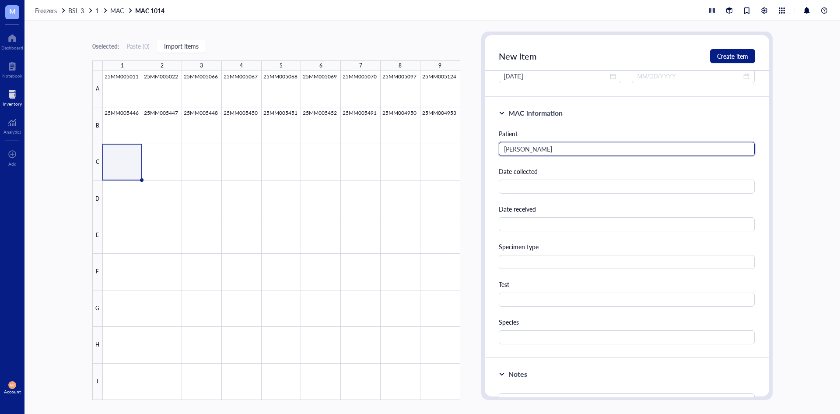
scroll to position [131, 0]
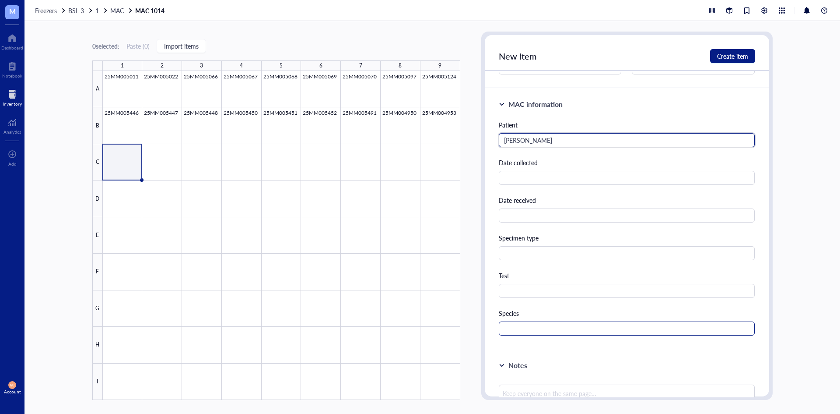
type input "[PERSON_NAME]"
click at [510, 331] on input "text" at bounding box center [627, 328] width 257 height 14
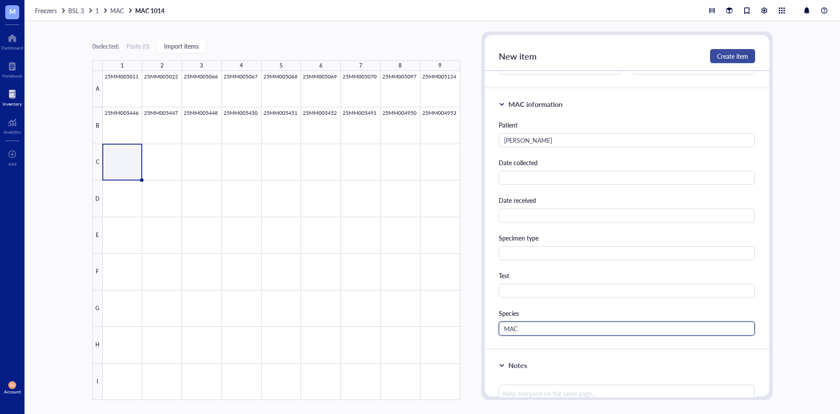
type input "MAC"
click at [730, 53] on span "Create item" at bounding box center [732, 56] width 31 height 7
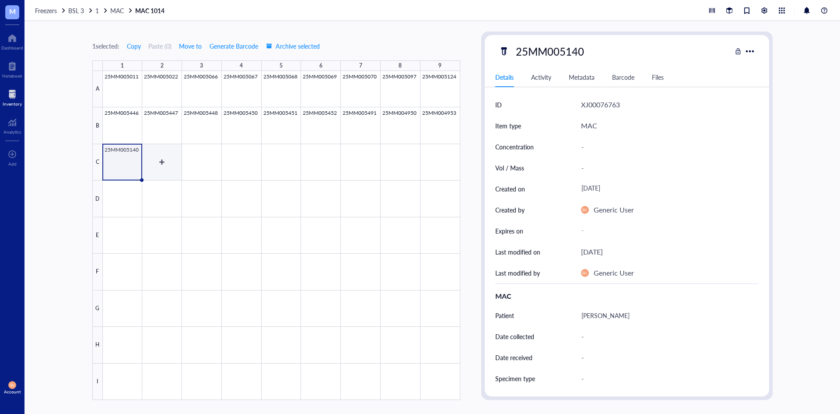
click at [155, 160] on div at bounding box center [282, 235] width 358 height 329
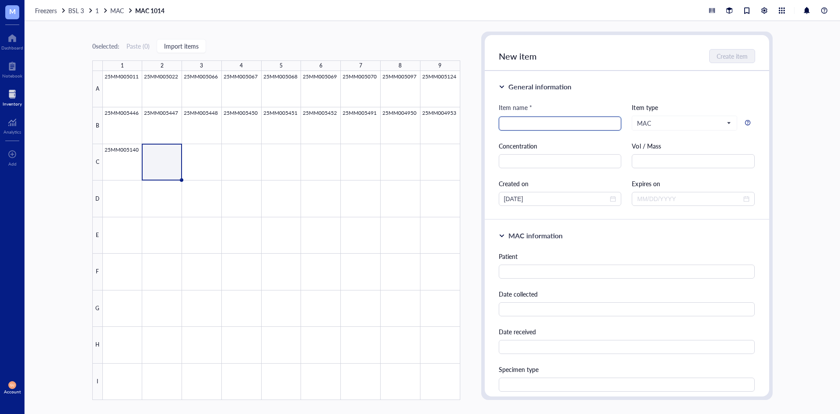
click at [567, 129] on input "search" at bounding box center [560, 123] width 113 height 13
type input "25MM005162"
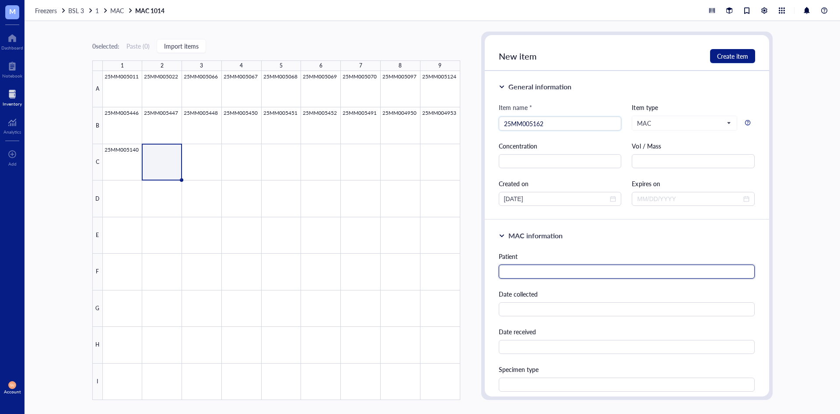
click at [535, 278] on input "text" at bounding box center [627, 271] width 257 height 14
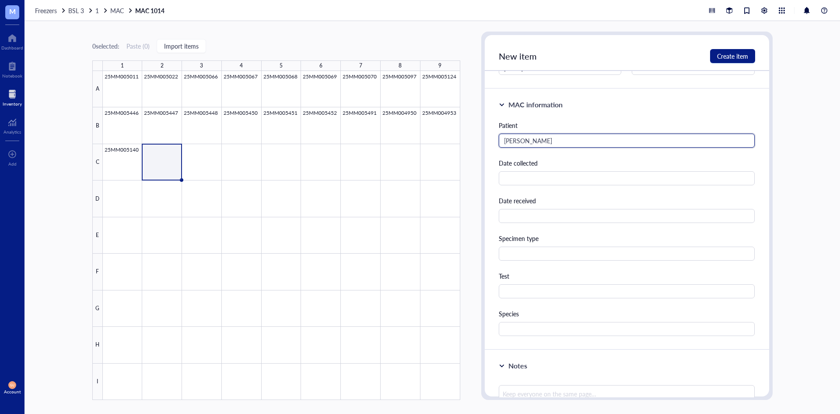
scroll to position [131, 0]
type input "[PERSON_NAME]"
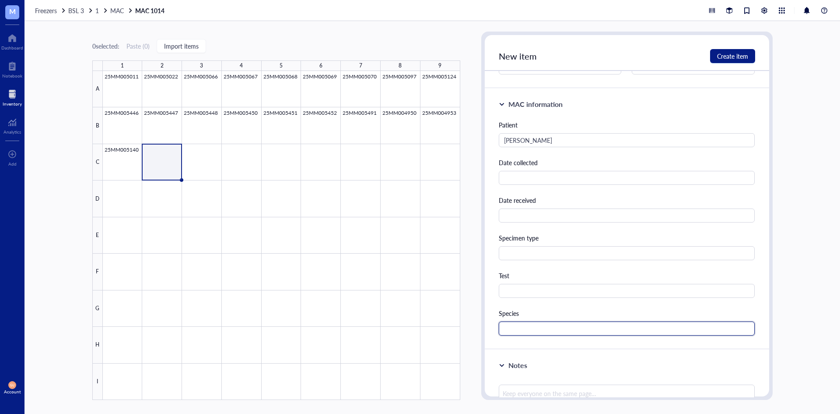
click at [520, 323] on input "text" at bounding box center [627, 328] width 257 height 14
type input "MAC"
click at [742, 55] on span "Create item" at bounding box center [732, 56] width 31 height 7
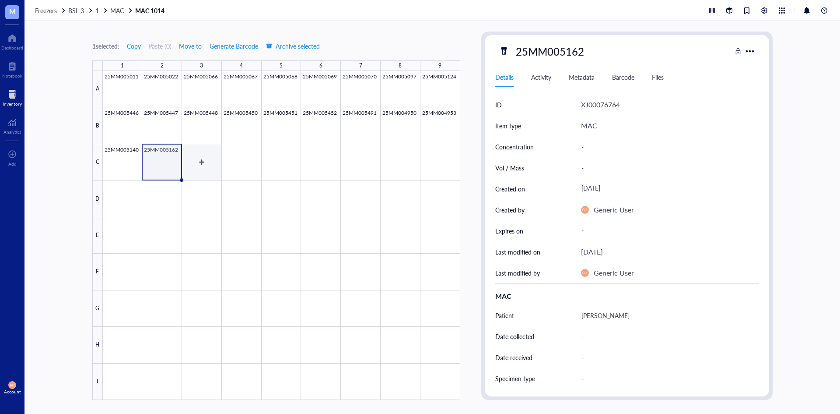
click at [207, 160] on div at bounding box center [282, 235] width 358 height 329
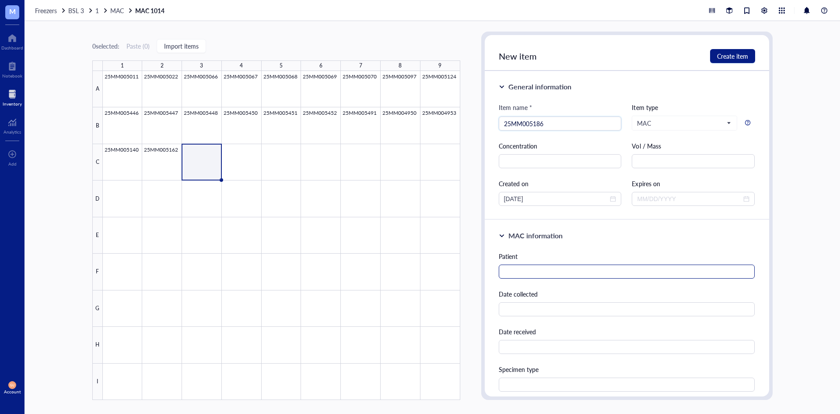
type input "25MM005186"
click at [529, 268] on input "text" at bounding box center [627, 271] width 257 height 14
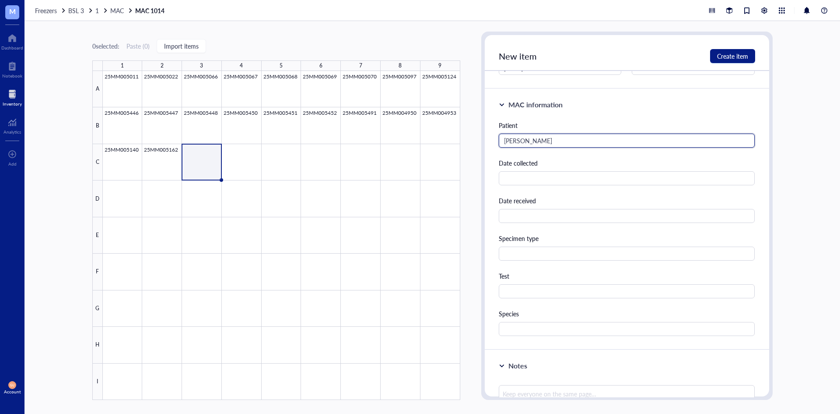
scroll to position [131, 0]
type input "[PERSON_NAME]"
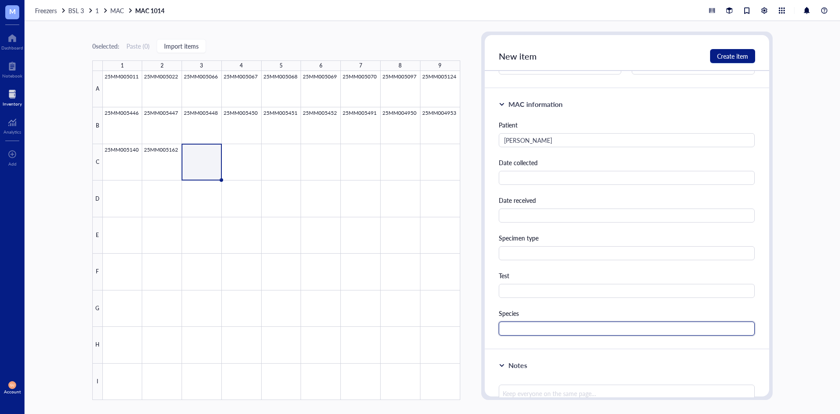
click at [518, 329] on input "text" at bounding box center [627, 328] width 257 height 14
type input "MAC"
click at [724, 57] on span "Create item" at bounding box center [732, 56] width 31 height 7
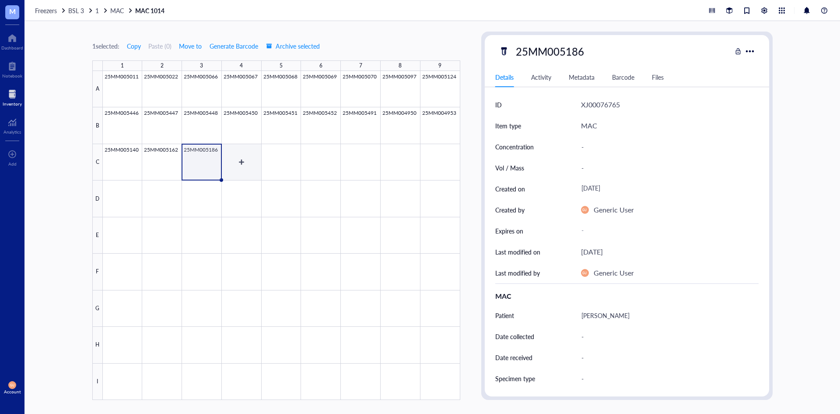
click at [243, 157] on div at bounding box center [282, 235] width 358 height 329
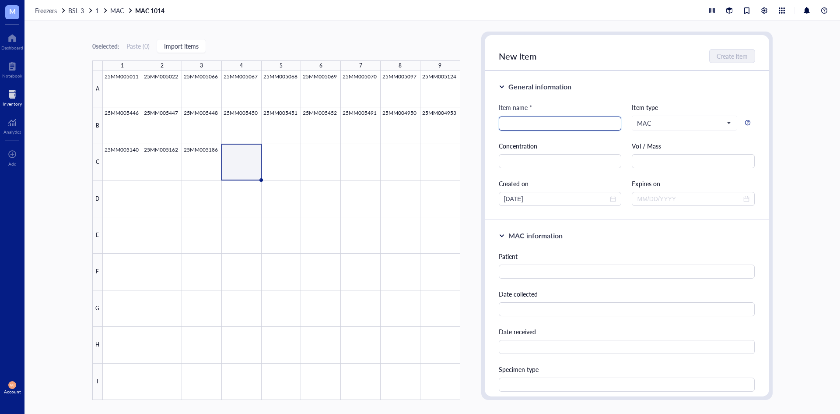
click at [547, 118] on input "search" at bounding box center [560, 123] width 113 height 13
type input "25MM005213"
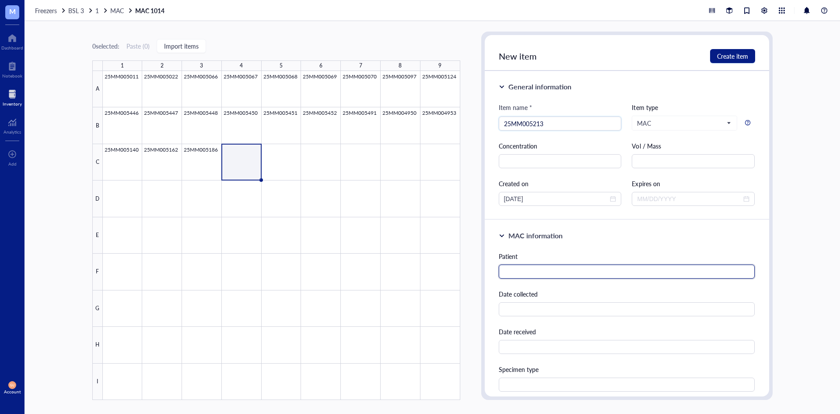
click at [548, 274] on input "text" at bounding box center [627, 271] width 257 height 14
click at [546, 273] on input "[PERSON_NAME]" at bounding box center [627, 271] width 257 height 14
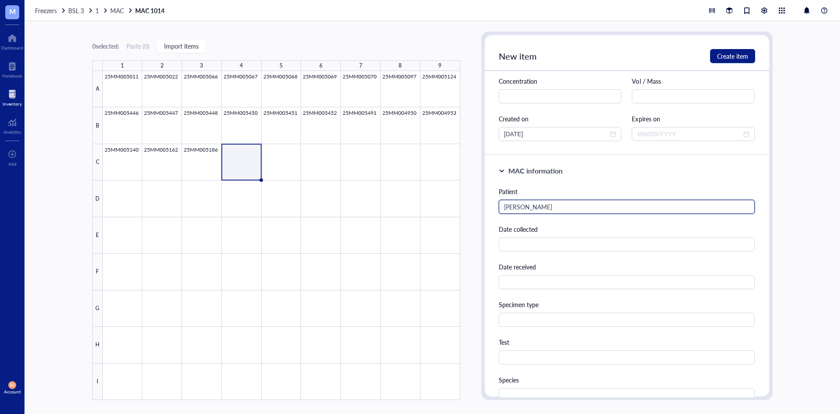
scroll to position [88, 0]
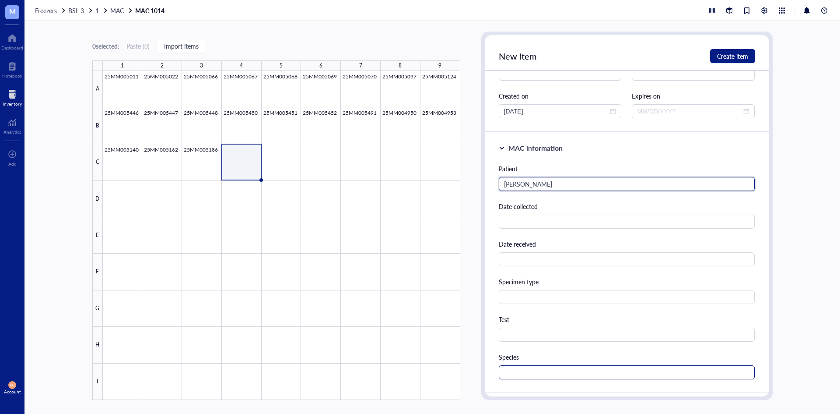
type input "[PERSON_NAME]"
click at [542, 376] on input "text" at bounding box center [627, 372] width 257 height 14
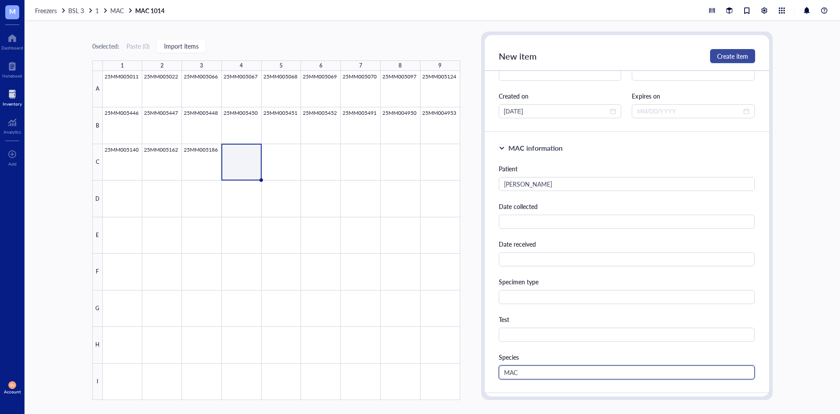
type input "MAC"
click at [717, 60] on button "Create item" at bounding box center [732, 56] width 45 height 14
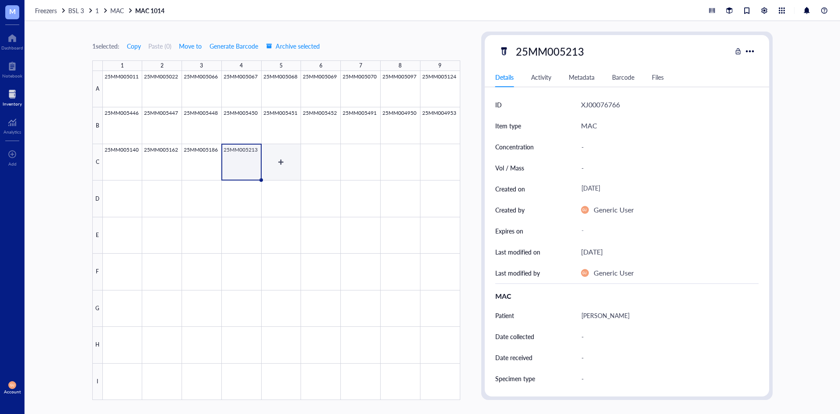
drag, startPoint x: 284, startPoint y: 170, endPoint x: 287, endPoint y: 158, distance: 13.0
click at [284, 171] on div at bounding box center [282, 235] width 358 height 329
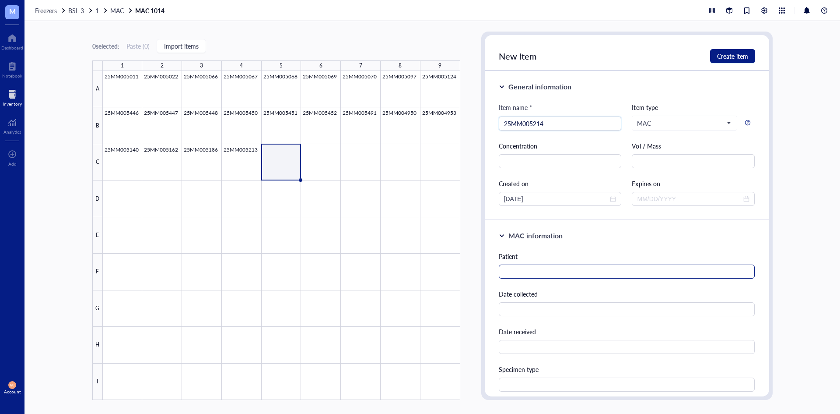
type input "25MM005214"
click at [550, 273] on input "text" at bounding box center [627, 271] width 257 height 14
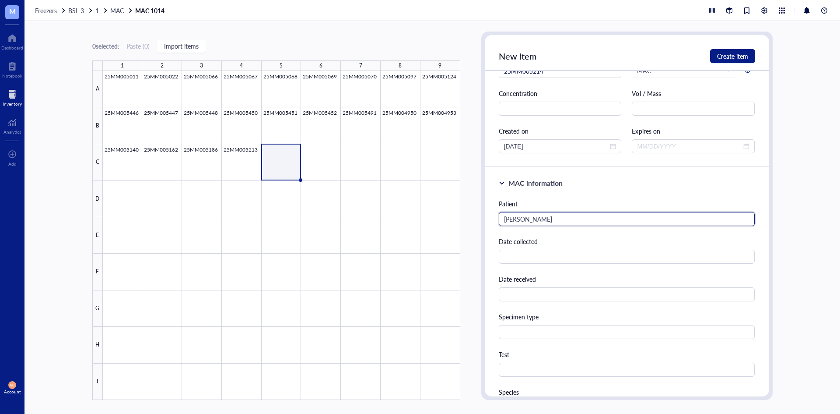
scroll to position [131, 0]
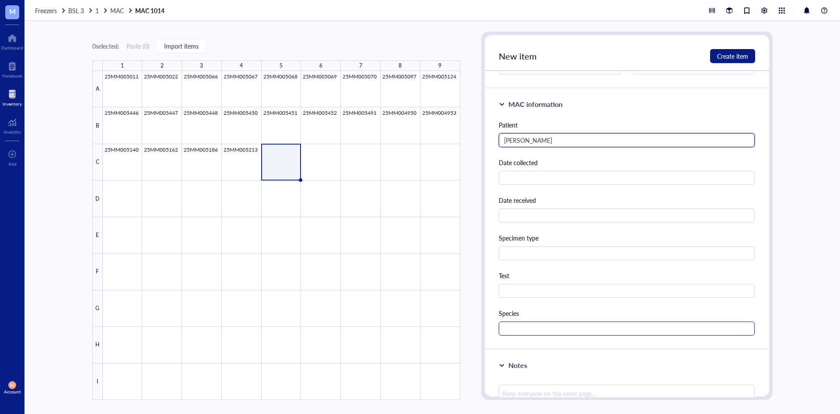
type input "[PERSON_NAME]"
drag, startPoint x: 519, startPoint y: 327, endPoint x: 503, endPoint y: 320, distance: 17.9
click at [519, 327] on input "text" at bounding box center [627, 328] width 257 height 14
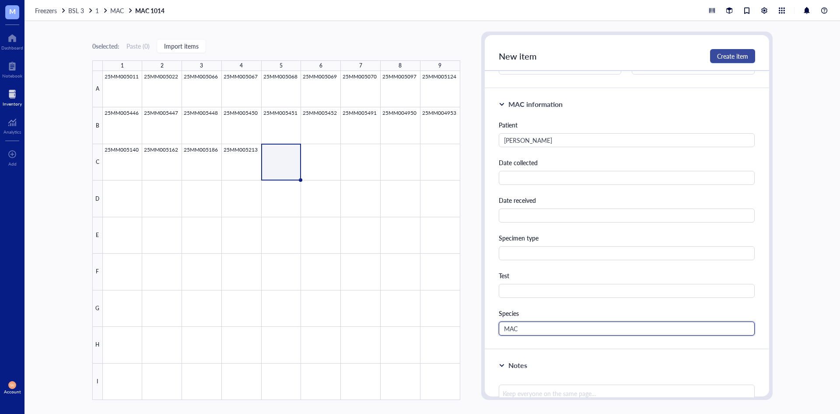
type input "MAC"
click at [741, 53] on span "Create item" at bounding box center [732, 56] width 31 height 7
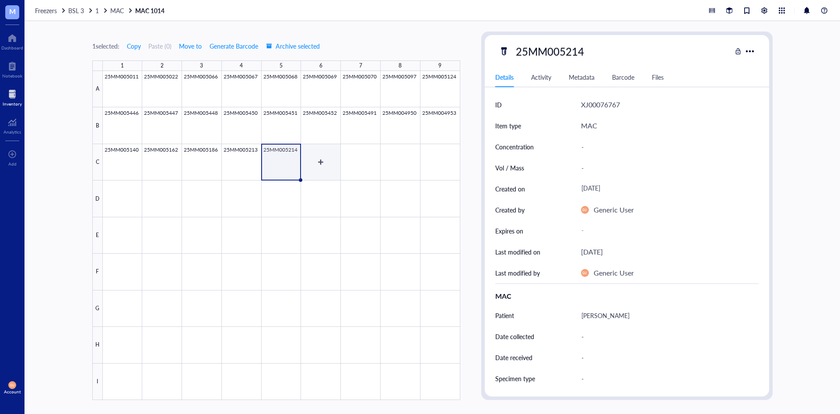
click at [337, 161] on div at bounding box center [282, 235] width 358 height 329
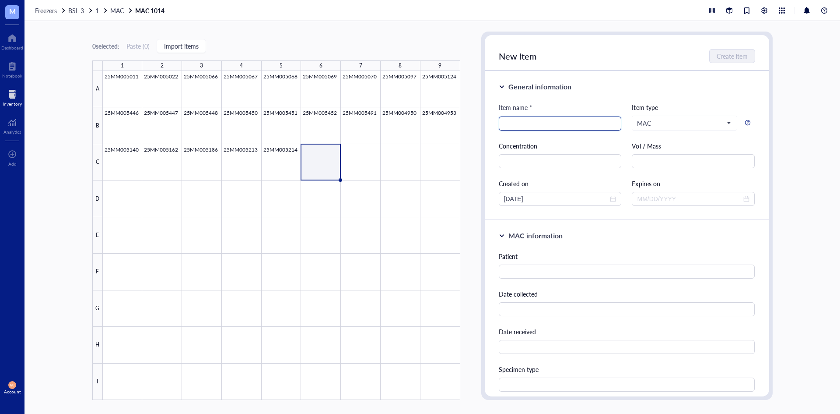
click at [570, 124] on input "search" at bounding box center [560, 123] width 113 height 13
type input "25MM005233"
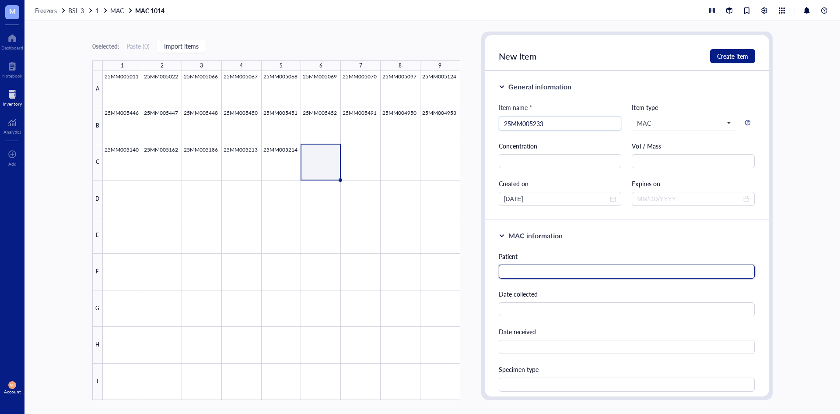
click at [551, 270] on input "text" at bounding box center [627, 271] width 257 height 14
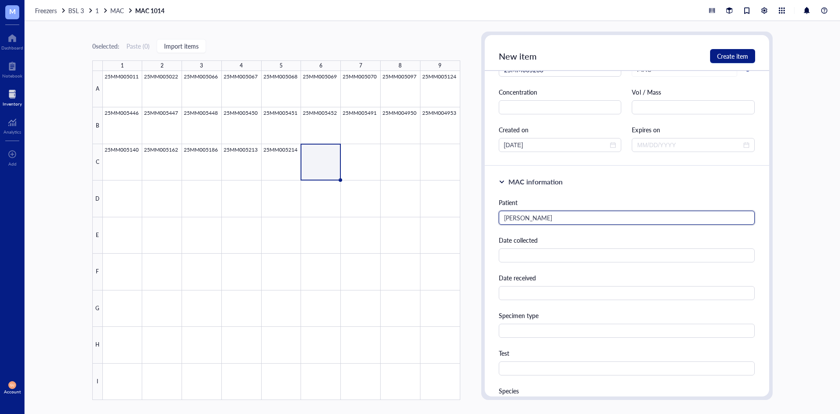
scroll to position [219, 0]
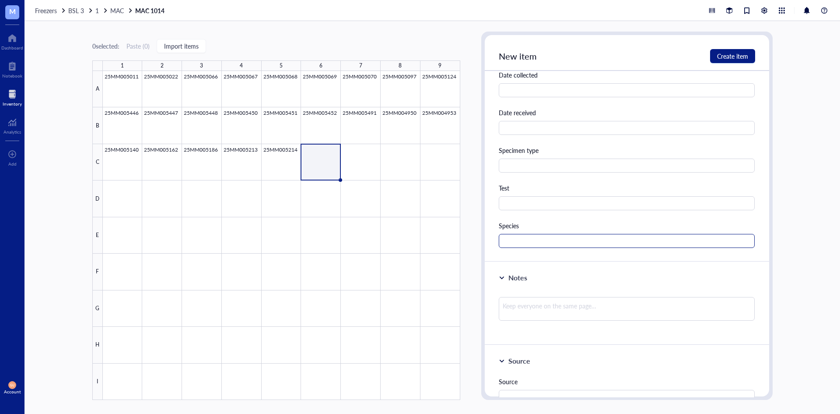
type input "[PERSON_NAME]"
click at [538, 247] on input "text" at bounding box center [627, 241] width 257 height 14
type input "MAC"
click at [739, 58] on span "Create item" at bounding box center [732, 56] width 31 height 7
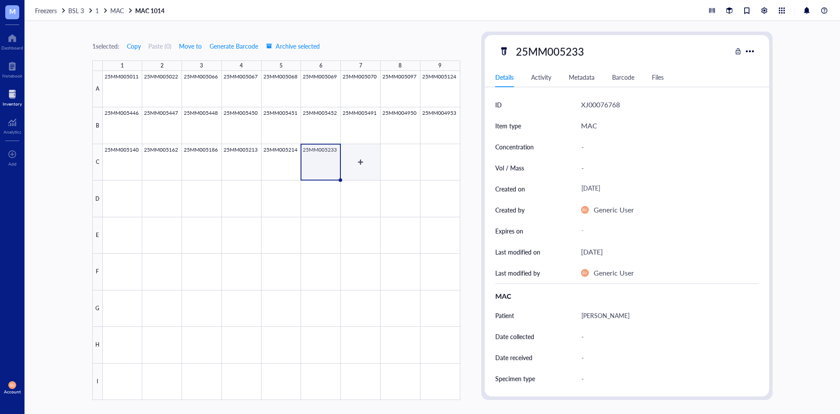
click at [361, 161] on div at bounding box center [282, 235] width 358 height 329
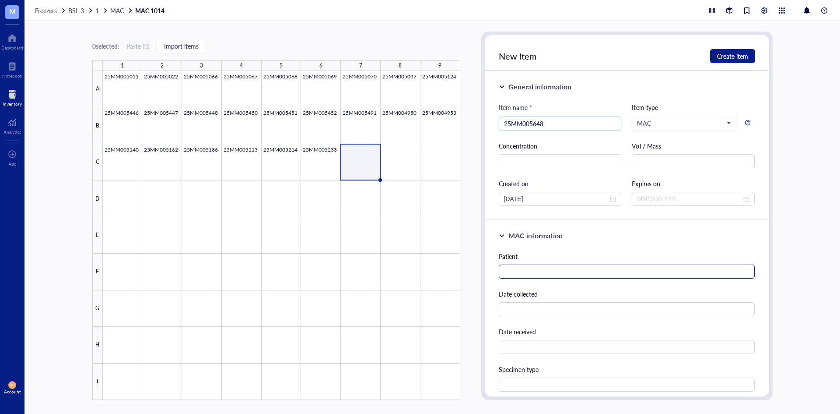
type input "25MM005648"
click at [526, 275] on input "text" at bounding box center [627, 271] width 257 height 14
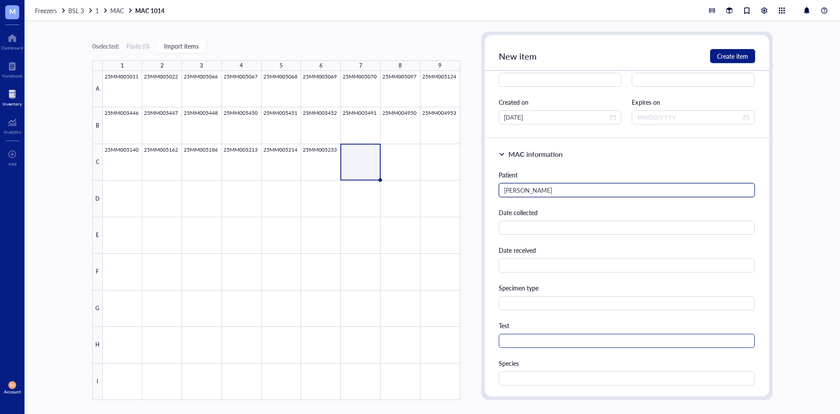
scroll to position [175, 0]
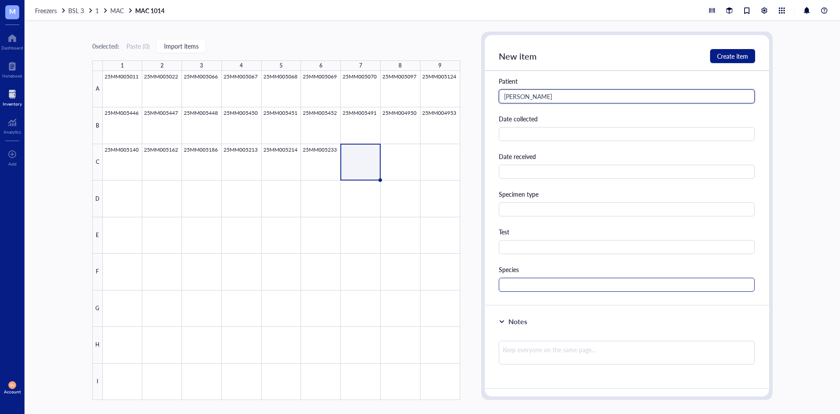
type input "[PERSON_NAME]"
click at [523, 288] on input "text" at bounding box center [627, 285] width 257 height 14
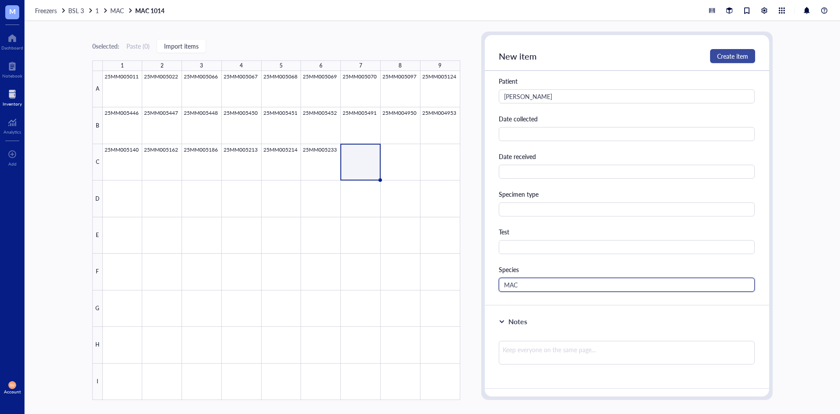
type input "MAC"
click at [745, 50] on button "Create item" at bounding box center [732, 56] width 45 height 14
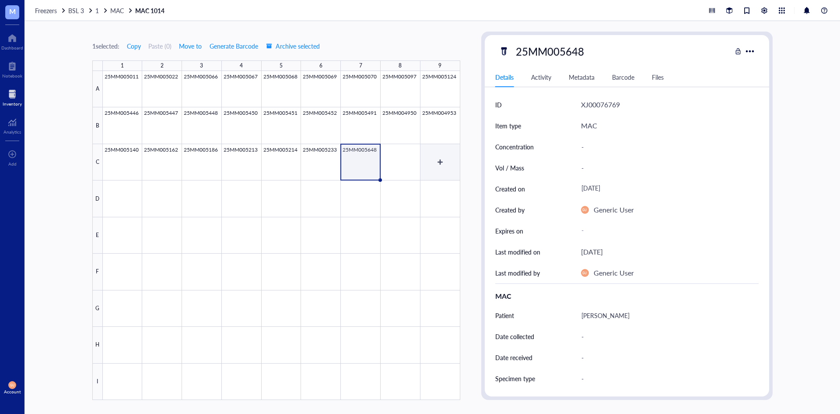
click at [402, 158] on div at bounding box center [282, 235] width 358 height 329
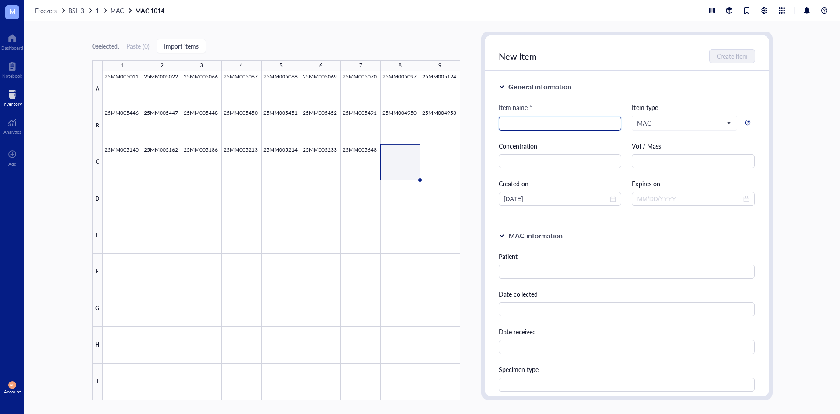
click at [563, 128] on input "search" at bounding box center [560, 123] width 113 height 13
type input "25MM005728"
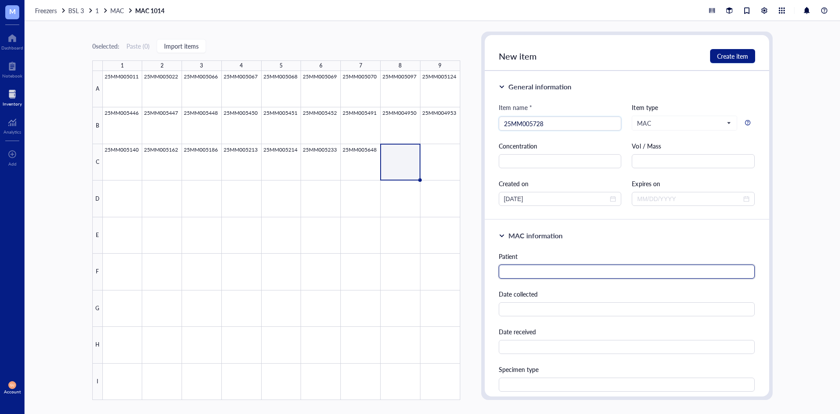
click at [517, 274] on input "text" at bounding box center [627, 271] width 257 height 14
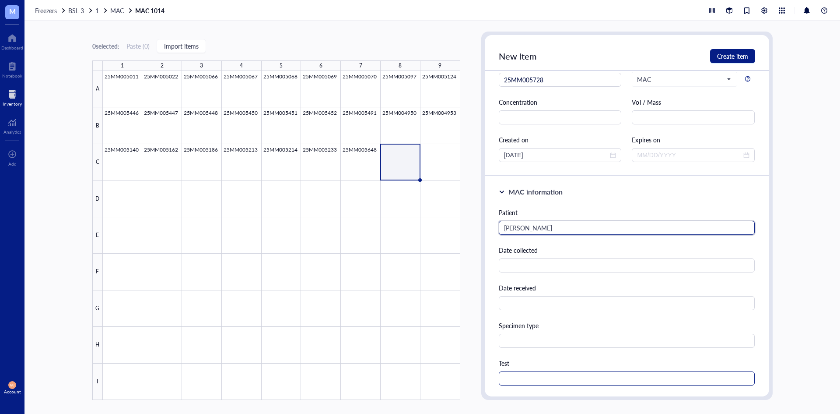
type input "[PERSON_NAME]"
click at [524, 383] on input "text" at bounding box center [627, 378] width 257 height 14
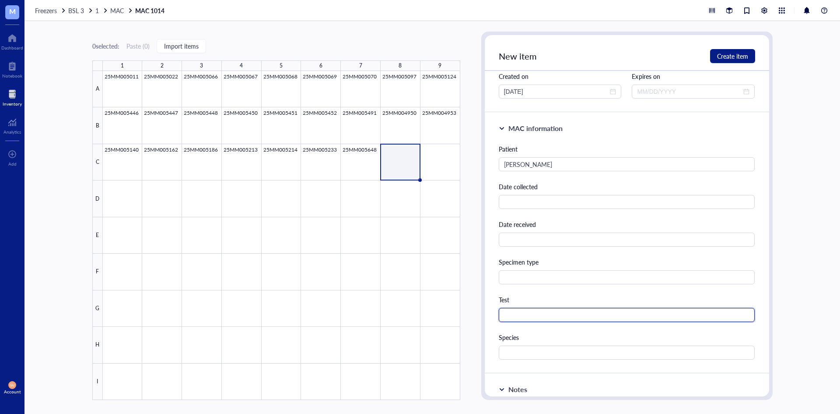
scroll to position [175, 0]
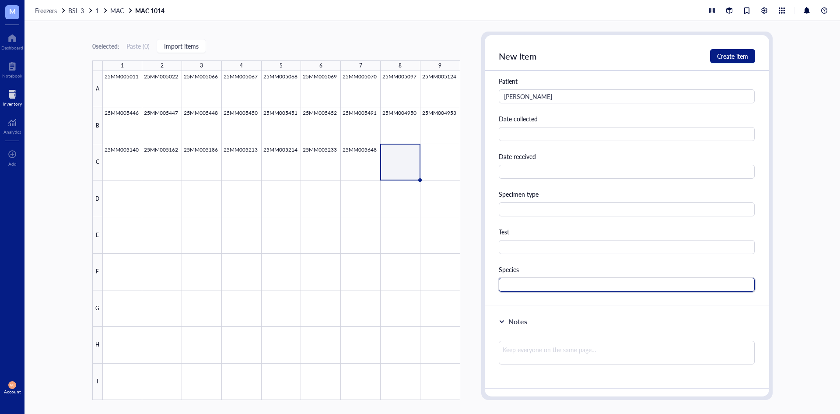
click at [513, 287] on input "text" at bounding box center [627, 285] width 257 height 14
type input "MAC"
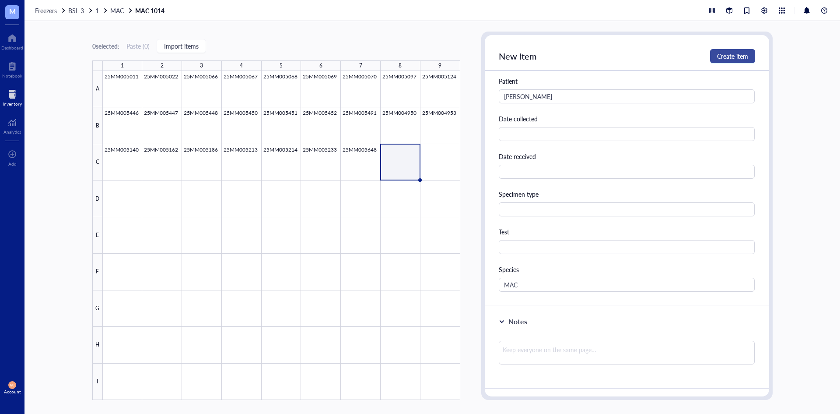
click at [731, 51] on button "Create item" at bounding box center [732, 56] width 45 height 14
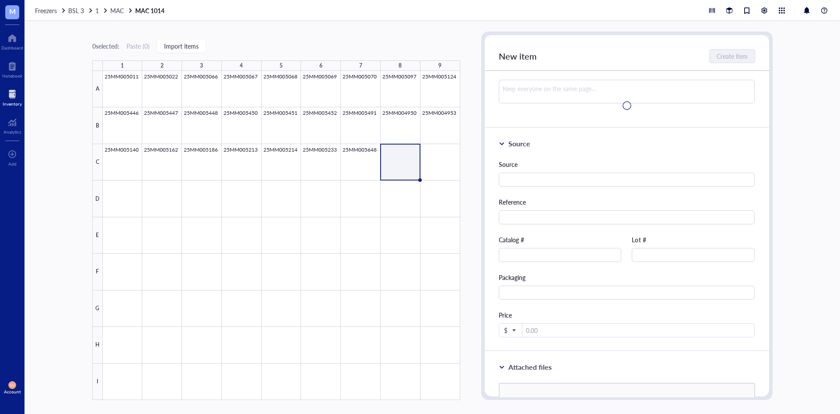
scroll to position [0, 0]
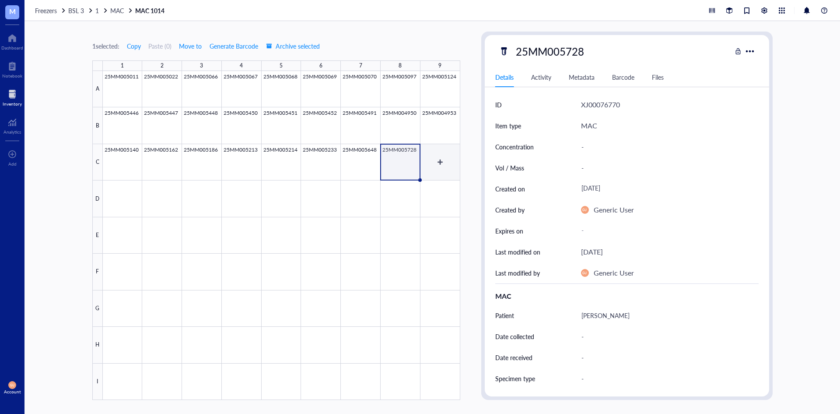
click at [459, 162] on div at bounding box center [282, 235] width 358 height 329
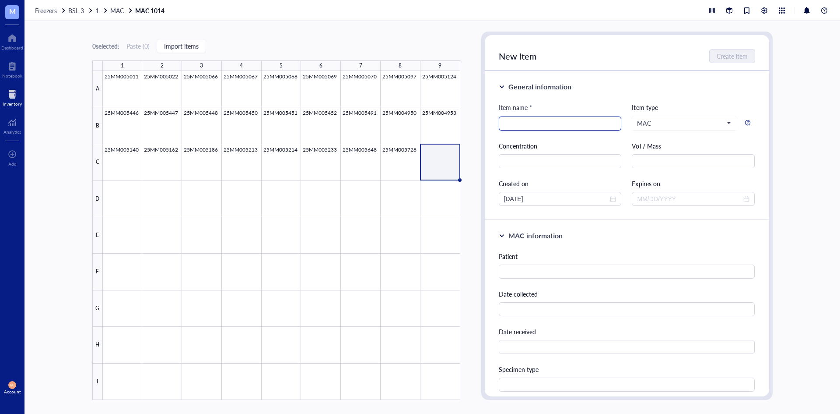
click at [517, 120] on input "search" at bounding box center [560, 123] width 113 height 13
type input "25MM005750"
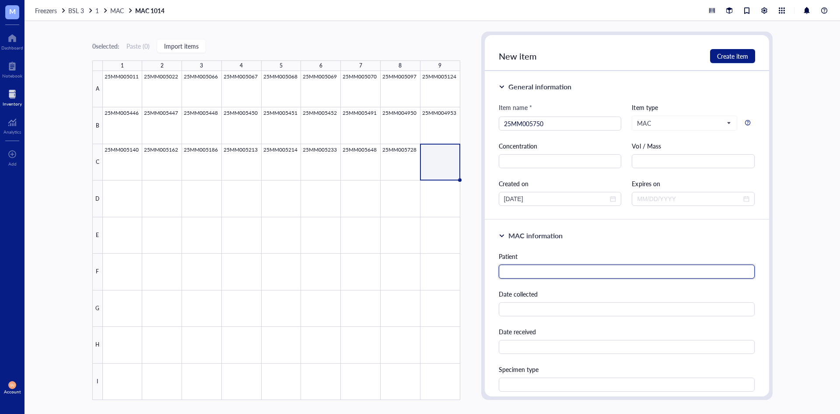
click at [557, 270] on input "text" at bounding box center [627, 271] width 257 height 14
type input "2"
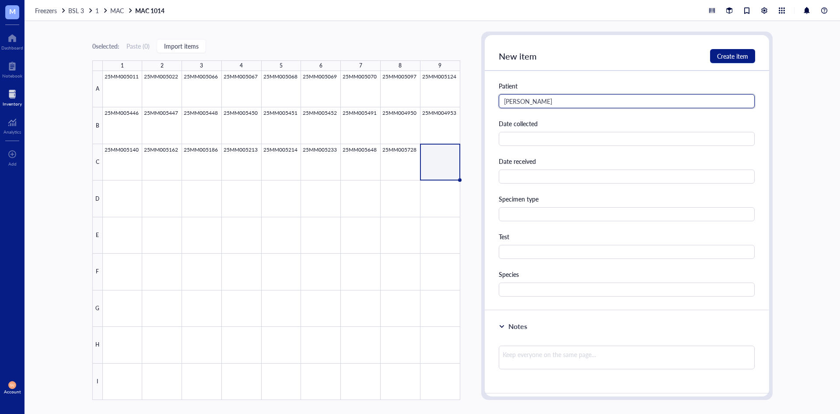
scroll to position [175, 0]
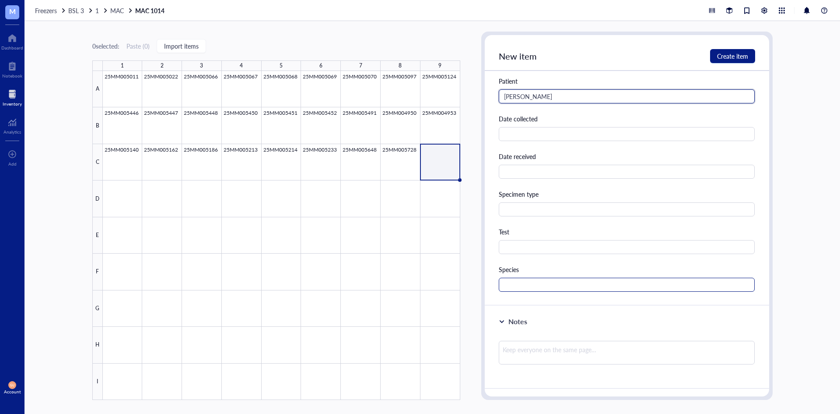
type input "[PERSON_NAME]"
drag, startPoint x: 537, startPoint y: 278, endPoint x: 517, endPoint y: 262, distance: 24.6
click at [535, 276] on div "Species" at bounding box center [627, 277] width 257 height 27
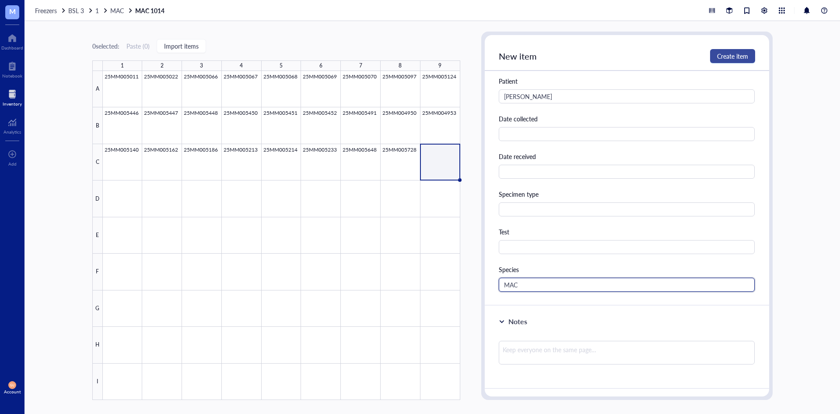
type input "MAC"
click at [741, 51] on button "Create item" at bounding box center [732, 56] width 45 height 14
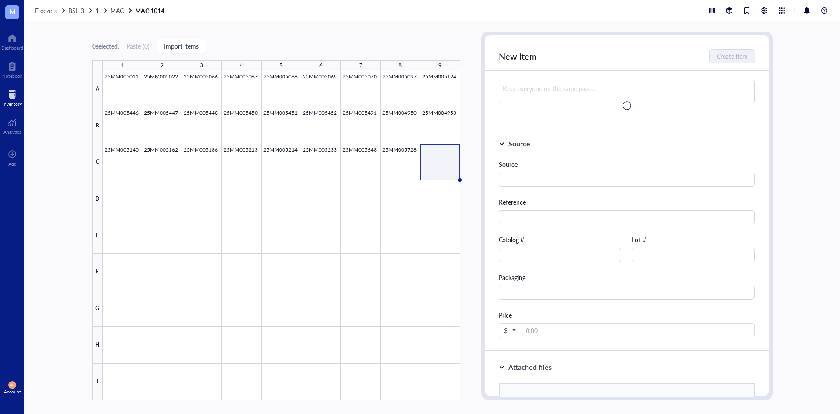
scroll to position [0, 0]
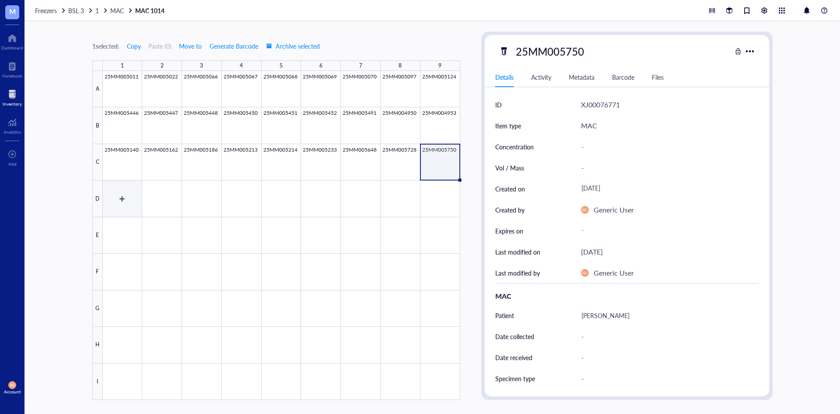
click at [127, 211] on div at bounding box center [282, 235] width 358 height 329
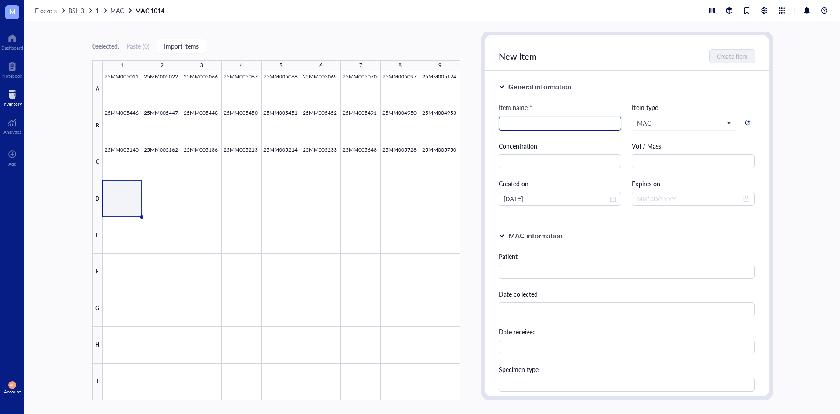
click at [565, 127] on input "search" at bounding box center [560, 123] width 113 height 13
type input "25MM005763"
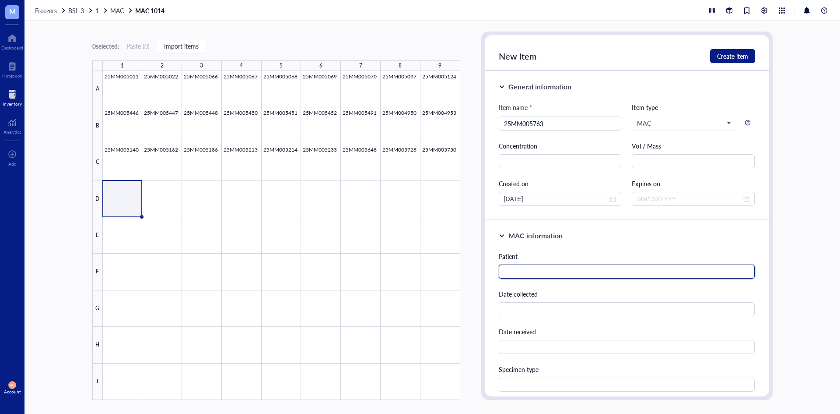
click at [559, 274] on input "text" at bounding box center [627, 271] width 257 height 14
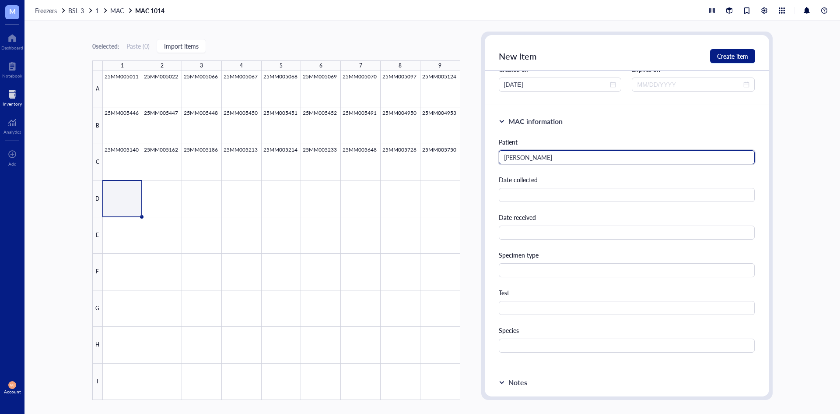
scroll to position [306, 0]
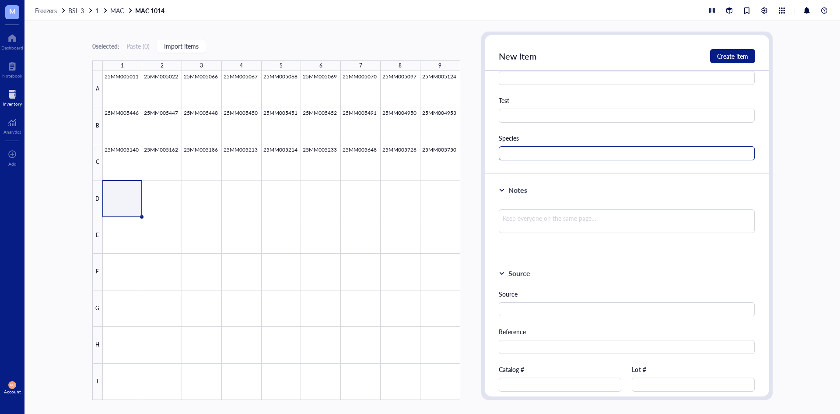
type input "[PERSON_NAME]"
click at [526, 151] on input "text" at bounding box center [627, 153] width 257 height 14
type input "MAC"
click at [718, 55] on span "Create item" at bounding box center [732, 56] width 31 height 7
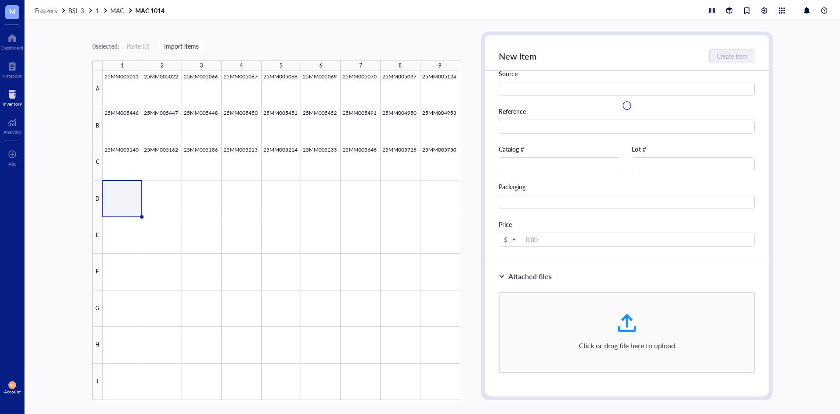
scroll to position [46, 0]
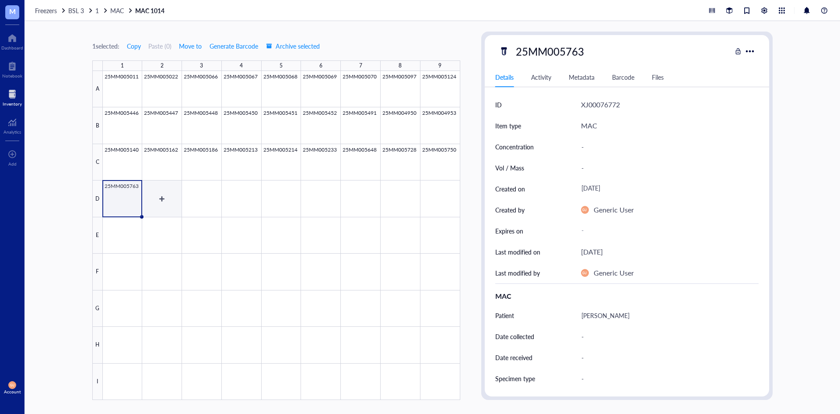
click at [162, 199] on div at bounding box center [282, 235] width 358 height 329
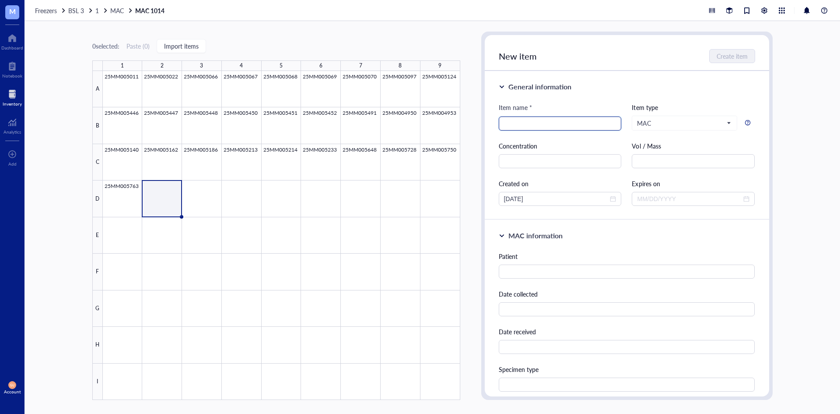
click at [530, 125] on input "search" at bounding box center [560, 123] width 113 height 13
type input "25MM005764"
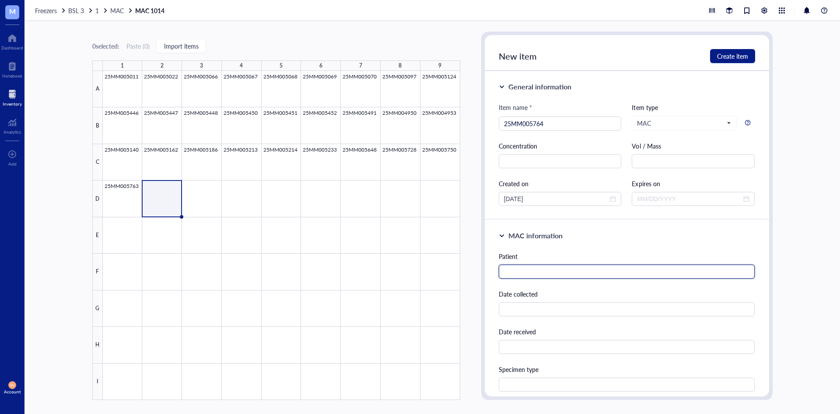
click at [531, 265] on input "text" at bounding box center [627, 271] width 257 height 14
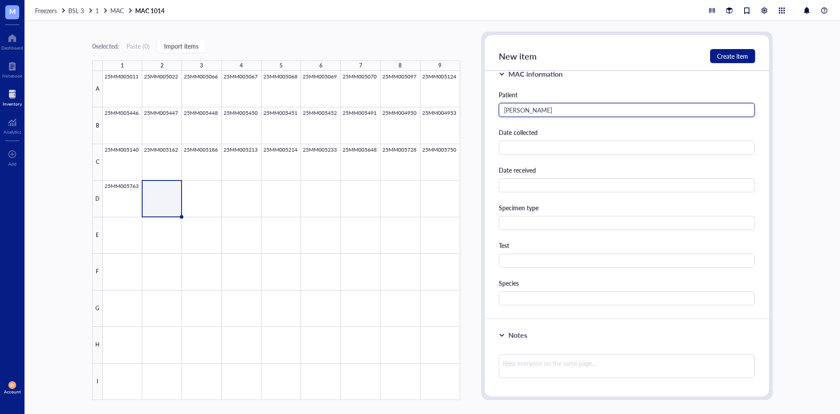
scroll to position [175, 0]
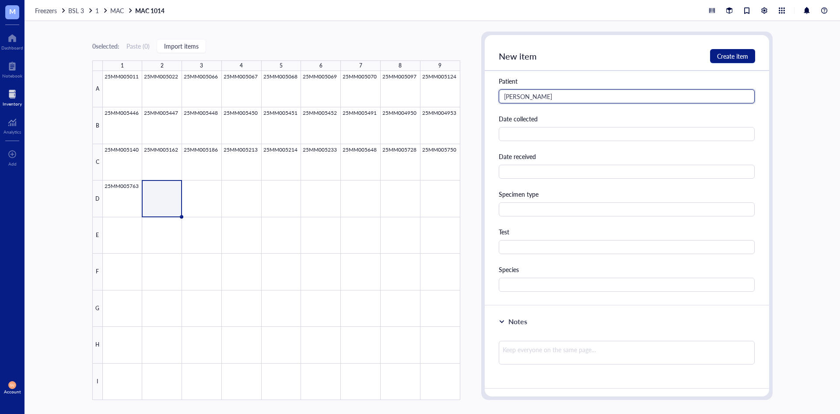
type input "[PERSON_NAME]"
click at [533, 294] on div "MAC information Patient [PERSON_NAME] Date collected Date received Specimen typ…" at bounding box center [627, 175] width 285 height 261
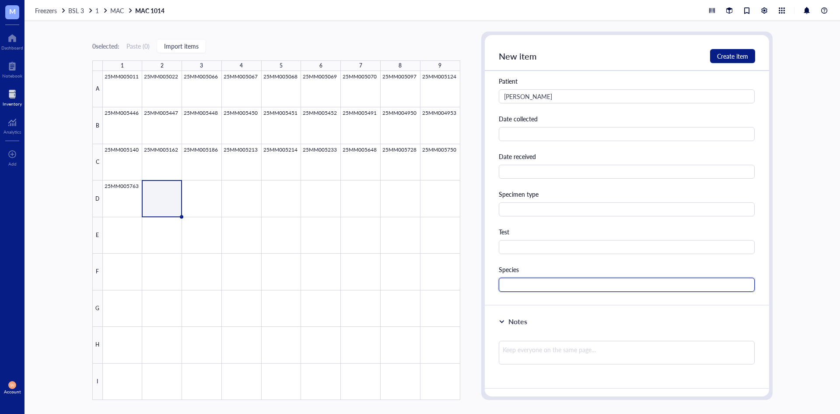
click at [532, 287] on input "text" at bounding box center [627, 285] width 257 height 14
type input "MAC"
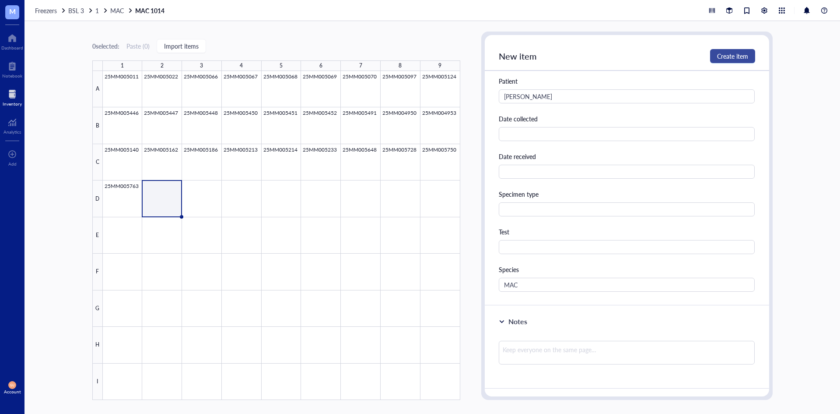
click at [713, 57] on button "Create item" at bounding box center [732, 56] width 45 height 14
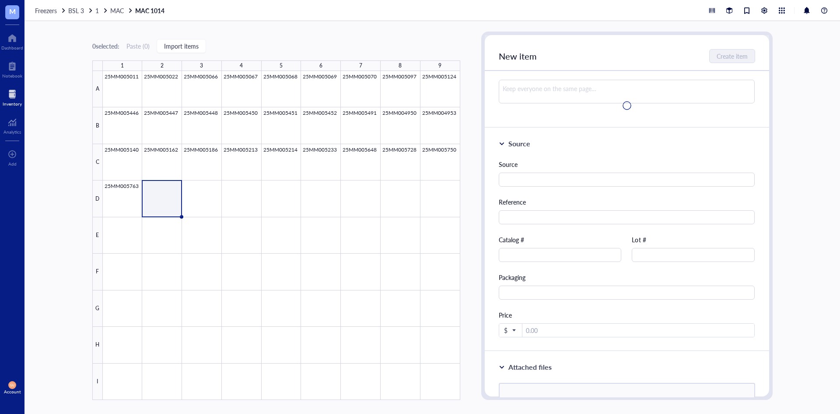
scroll to position [0, 0]
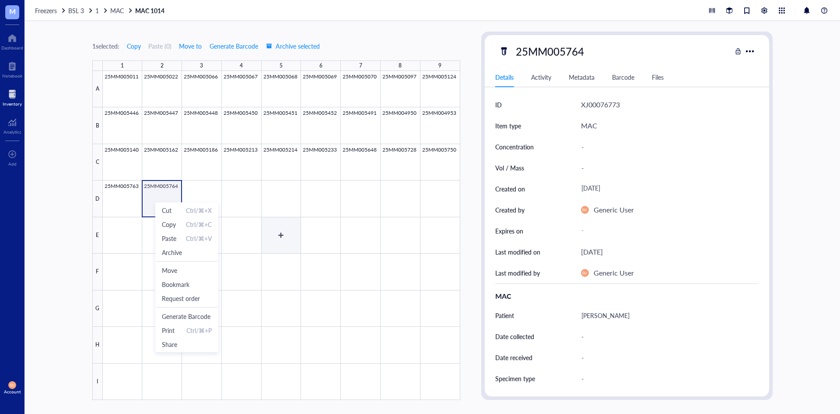
click at [283, 230] on div at bounding box center [282, 235] width 358 height 329
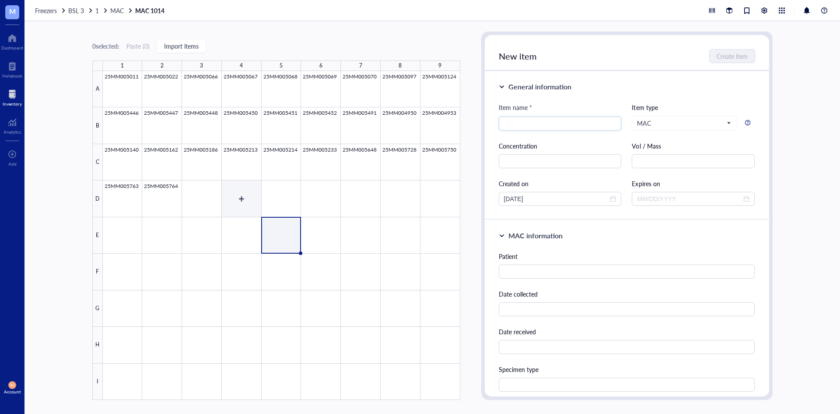
click at [245, 199] on div at bounding box center [282, 235] width 358 height 329
click at [182, 194] on div at bounding box center [282, 235] width 358 height 329
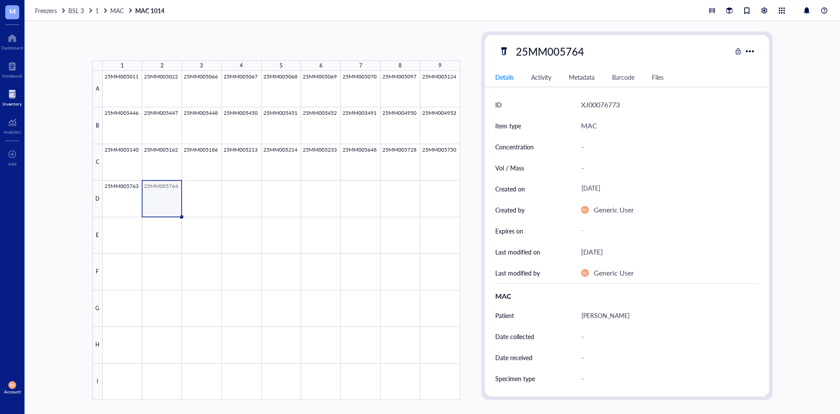
click at [200, 193] on div at bounding box center [282, 235] width 358 height 329
